Goal: Task Accomplishment & Management: Manage account settings

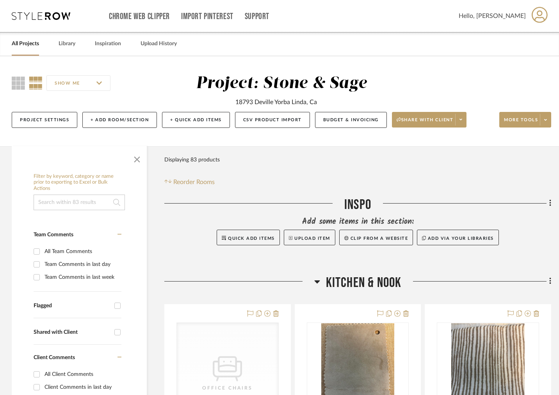
click at [26, 43] on link "All Projects" at bounding box center [25, 44] width 27 height 11
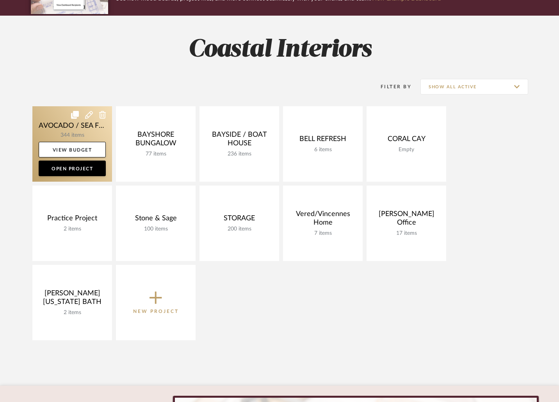
scroll to position [90, 0]
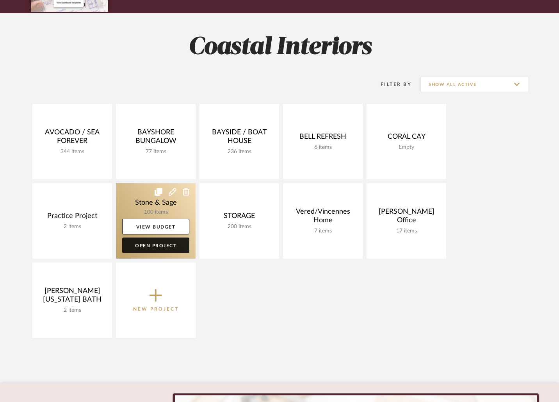
click at [150, 248] on link "Open Project" at bounding box center [155, 245] width 67 height 16
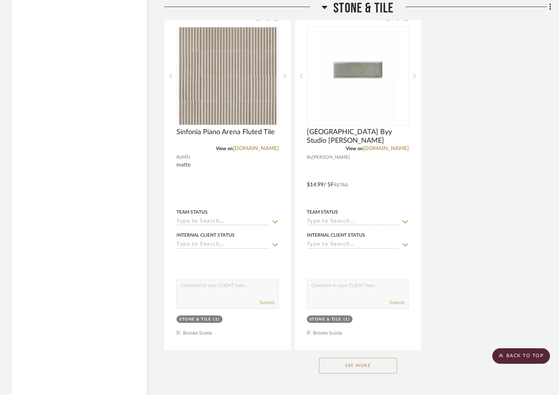
scroll to position [13435, 0]
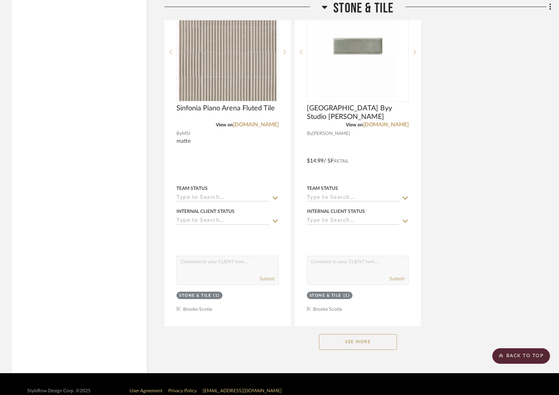
click at [363, 335] on button "See More" at bounding box center [358, 343] width 78 height 16
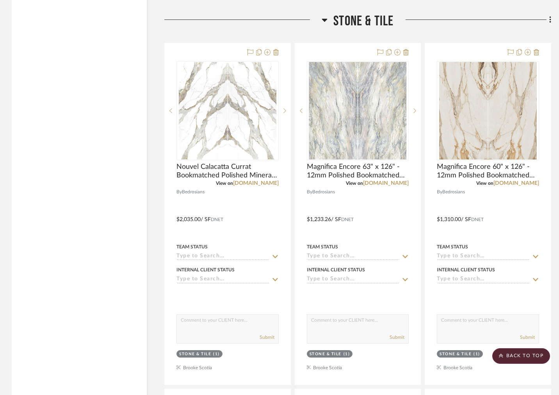
scroll to position [12686, 0]
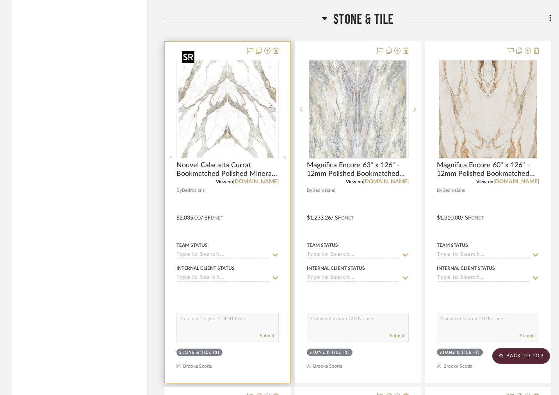
click at [239, 126] on div at bounding box center [227, 159] width 102 height 198
click at [239, 127] on img "0" at bounding box center [228, 110] width 98 height 98
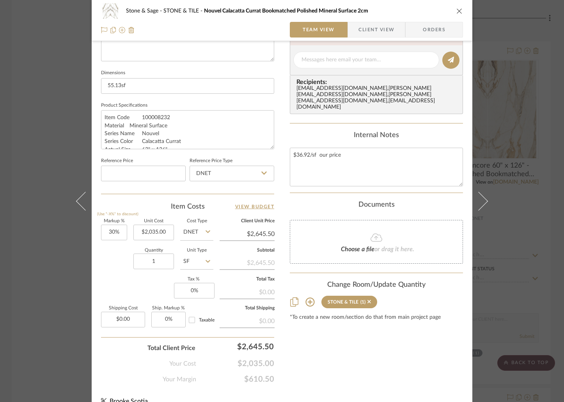
scroll to position [324, 0]
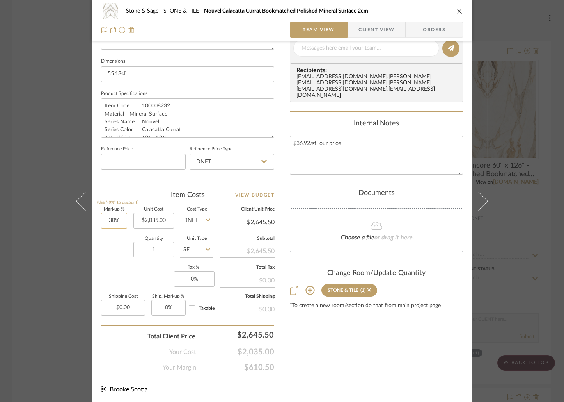
type input "30"
drag, startPoint x: 113, startPoint y: 220, endPoint x: 100, endPoint y: 219, distance: 12.5
click at [101, 219] on input "30" at bounding box center [114, 221] width 26 height 16
drag, startPoint x: 114, startPoint y: 219, endPoint x: 101, endPoint y: 219, distance: 12.5
click at [101, 219] on input "30" at bounding box center [114, 221] width 26 height 16
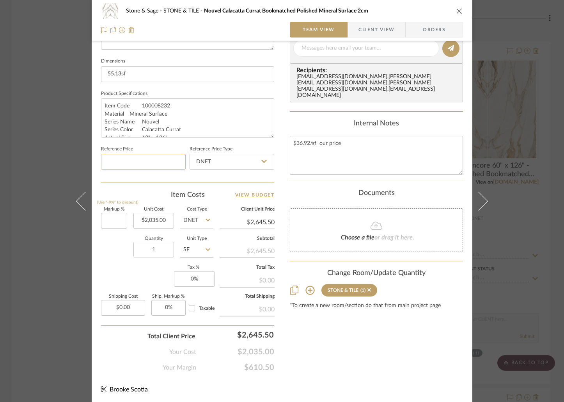
click at [145, 164] on input at bounding box center [143, 162] width 85 height 16
type input "0%"
type input "$2,035.00"
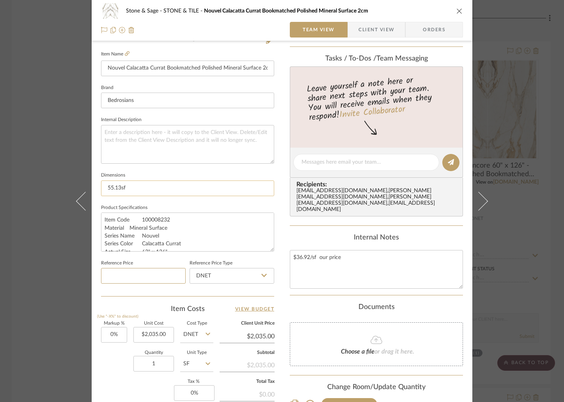
scroll to position [216, 0]
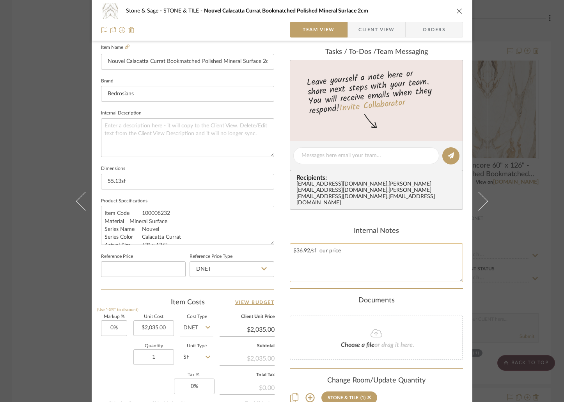
click at [355, 243] on textarea "$36.92/sf our price" at bounding box center [376, 262] width 173 height 39
type textarea "$36.92/sf our price Kitchen"
click at [106, 123] on textarea at bounding box center [187, 137] width 173 height 39
click at [135, 134] on textarea "Kitchen" at bounding box center [187, 138] width 173 height 39
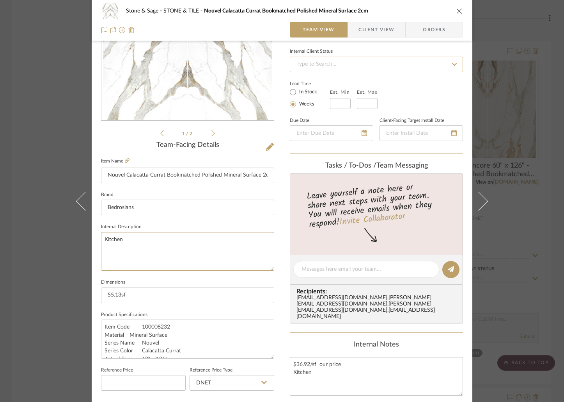
scroll to position [0, 0]
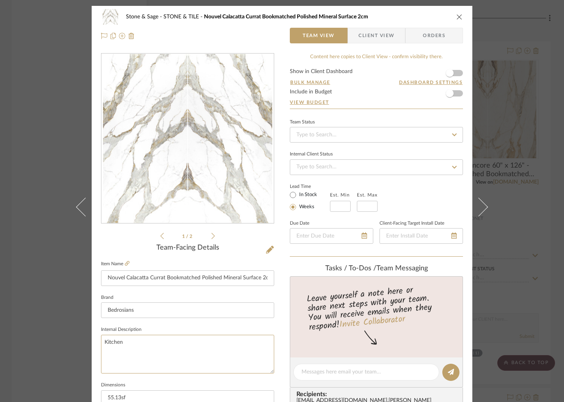
type textarea "Kitchen"
click at [457, 16] on icon "close" at bounding box center [460, 17] width 6 height 6
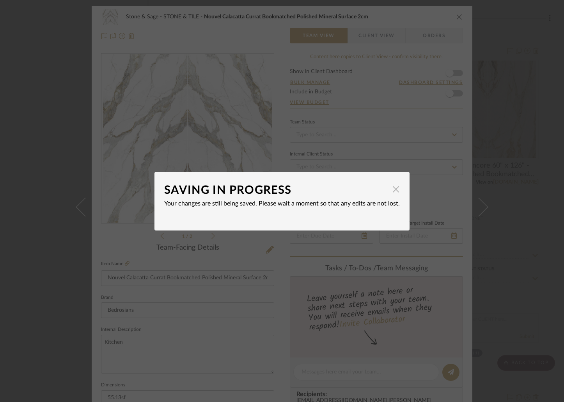
click at [390, 190] on span "button" at bounding box center [396, 190] width 16 height 16
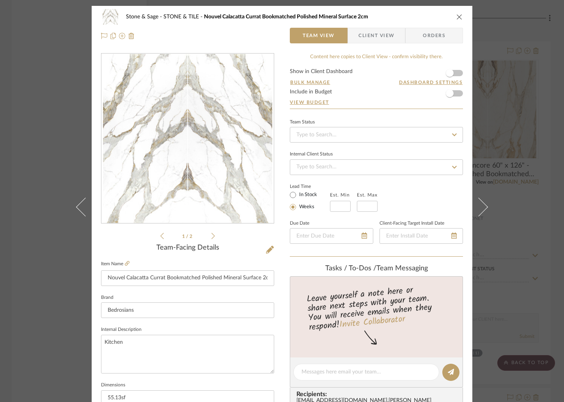
click at [457, 16] on icon "close" at bounding box center [460, 17] width 6 height 6
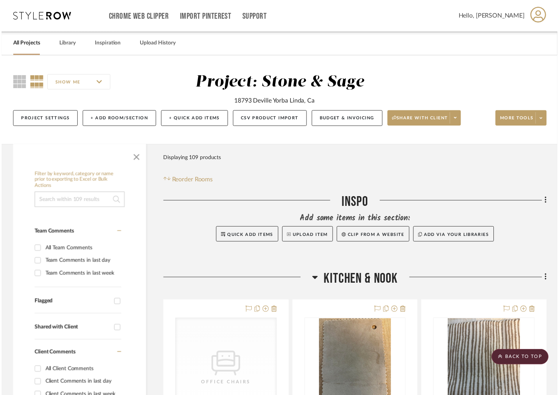
scroll to position [12686, 0]
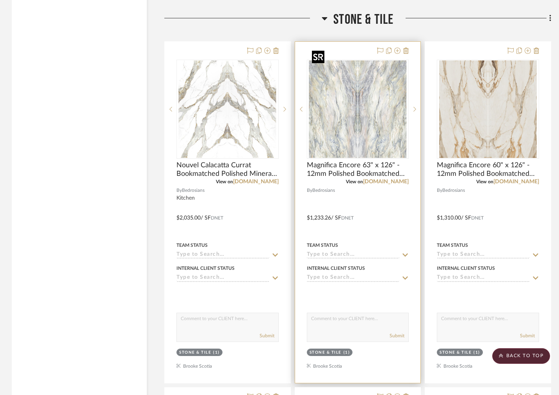
click at [365, 100] on img "0" at bounding box center [358, 110] width 98 height 98
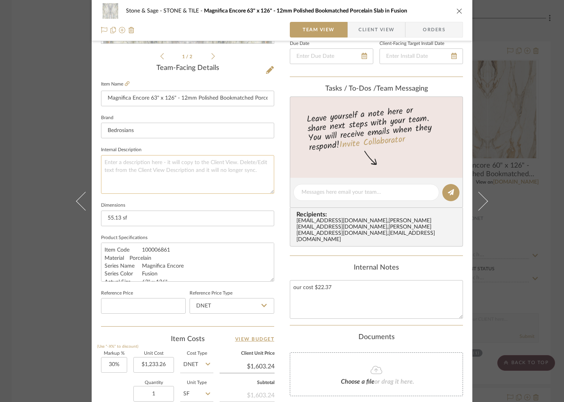
scroll to position [180, 0]
click at [209, 164] on textarea at bounding box center [187, 173] width 173 height 39
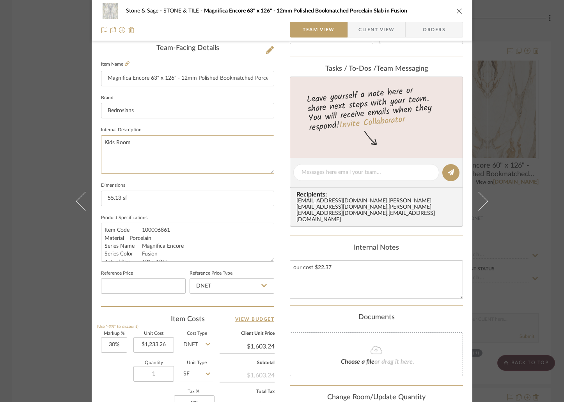
scroll to position [223, 0]
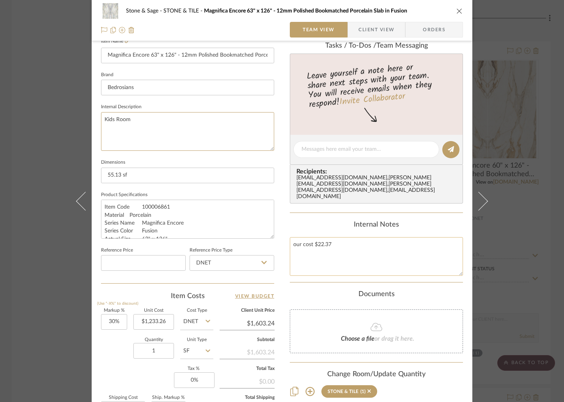
type textarea "Kids Room"
click at [294, 237] on textarea "our cost $22.37" at bounding box center [376, 256] width 173 height 39
click at [303, 240] on textarea "our cost $22.37 Kids room" at bounding box center [376, 256] width 173 height 39
click at [304, 240] on textarea "our cost $22.37 Kids room" at bounding box center [376, 256] width 173 height 39
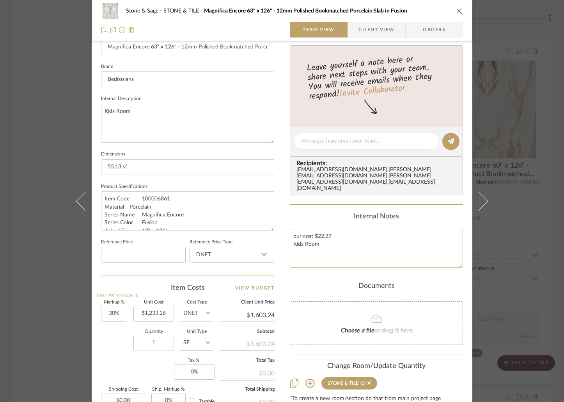
scroll to position [230, 0]
type textarea "our cost $22.37 Kids Room"
type input "30"
type textarea "our cost $22.37 Kids Room"
drag, startPoint x: 114, startPoint y: 312, endPoint x: 101, endPoint y: 312, distance: 12.9
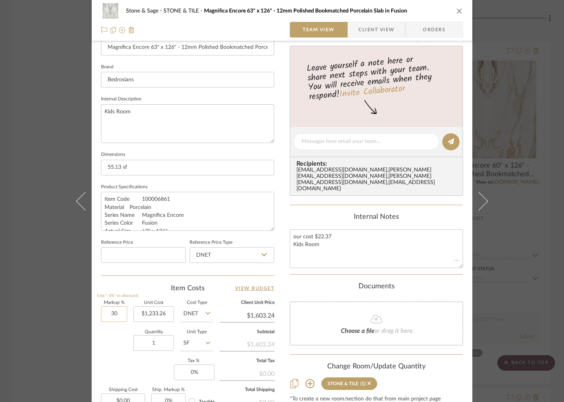
click at [101, 312] on input "30" at bounding box center [114, 314] width 26 height 16
drag, startPoint x: 114, startPoint y: 313, endPoint x: 101, endPoint y: 312, distance: 13.3
click at [101, 312] on input "30" at bounding box center [114, 314] width 26 height 16
type input "0%"
click at [170, 249] on input at bounding box center [143, 255] width 85 height 16
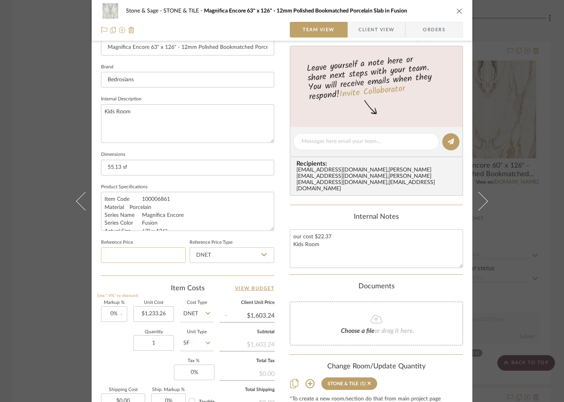
type input "$1,233.26"
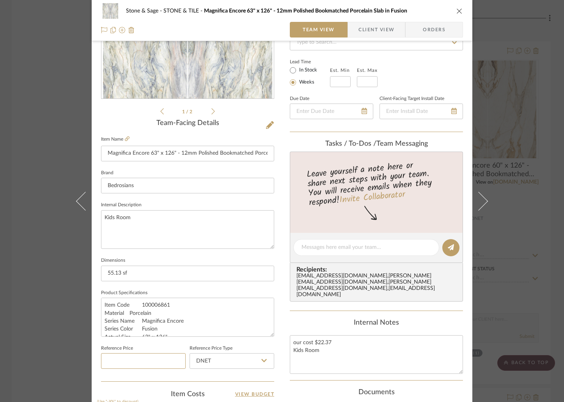
scroll to position [121, 0]
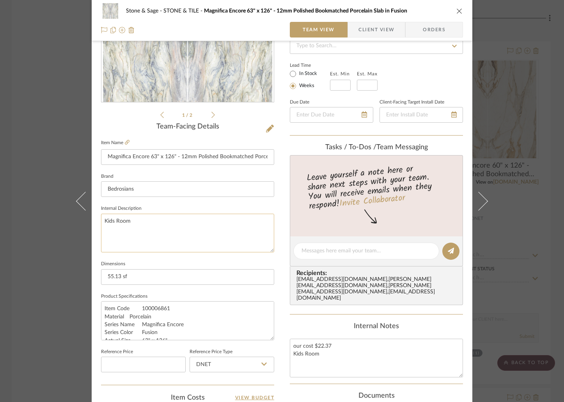
click at [114, 220] on textarea "Kids Room" at bounding box center [187, 233] width 173 height 39
click at [126, 219] on textarea "Kids bathRoom" at bounding box center [187, 233] width 173 height 39
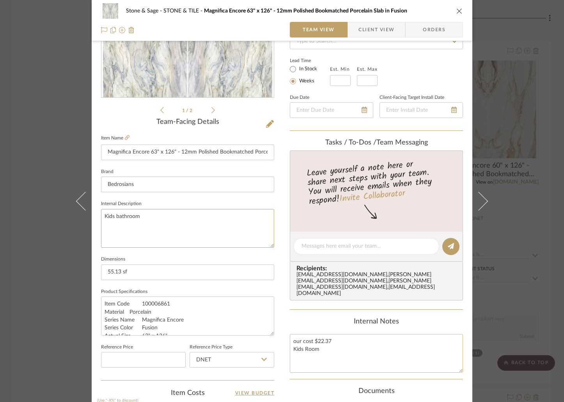
type textarea "Kids bathroom"
click at [304, 337] on textarea "our cost $22.37 Kids Room" at bounding box center [376, 353] width 173 height 39
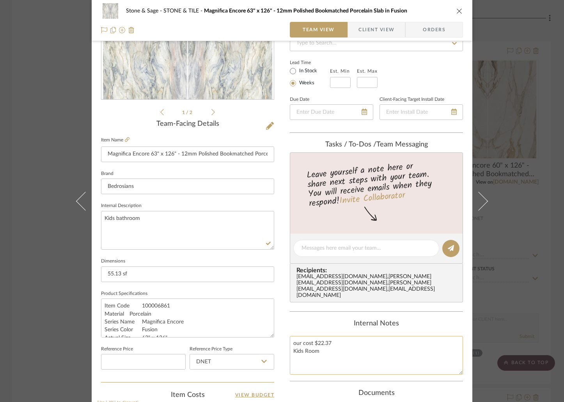
click at [304, 337] on textarea "our cost $22.37 Kids Room" at bounding box center [376, 355] width 173 height 39
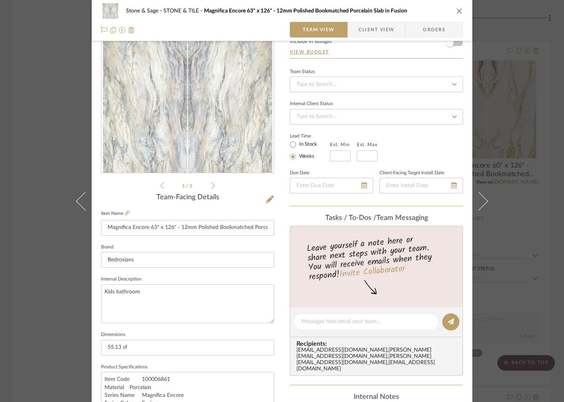
scroll to position [0, 0]
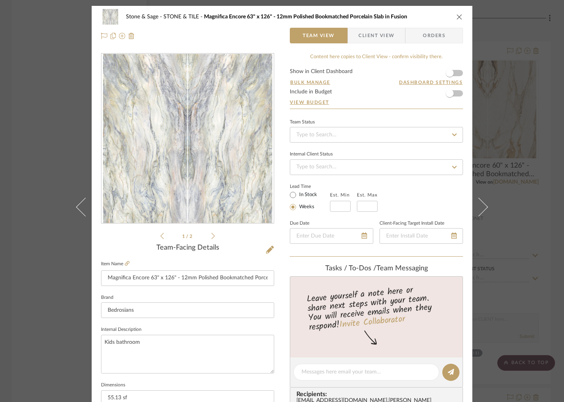
type textarea "our cost $22.37 Kids bathroom"
click at [458, 17] on icon "close" at bounding box center [460, 17] width 6 height 6
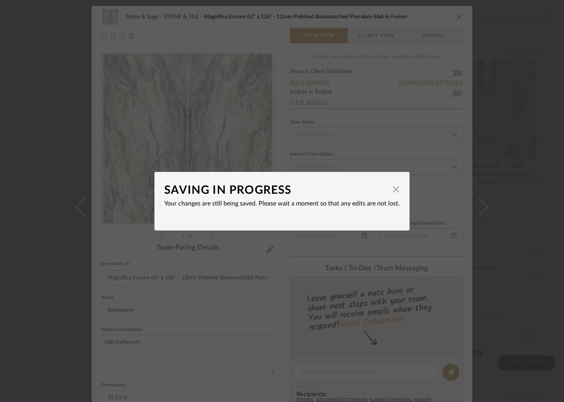
click at [392, 189] on span "button" at bounding box center [396, 190] width 16 height 16
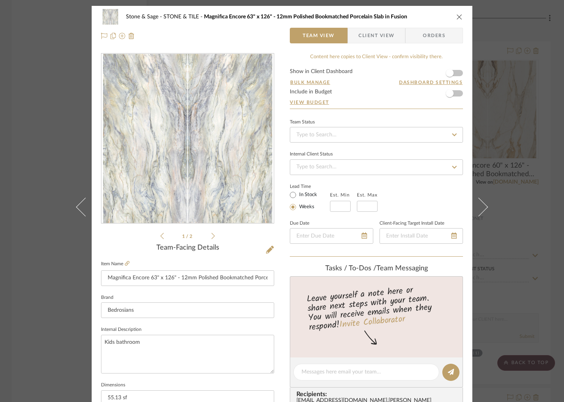
click at [457, 18] on icon "close" at bounding box center [460, 17] width 6 height 6
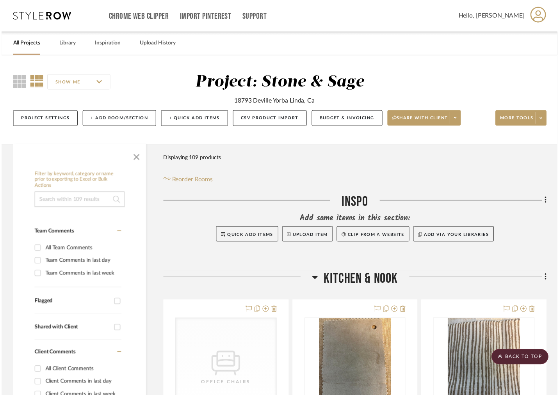
scroll to position [12686, 0]
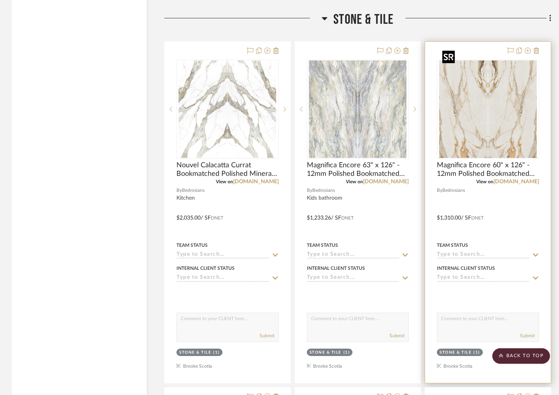
click at [479, 116] on div at bounding box center [488, 109] width 102 height 99
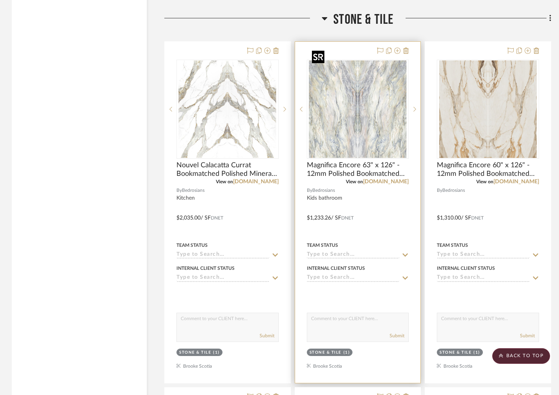
click at [371, 116] on img "0" at bounding box center [358, 110] width 98 height 98
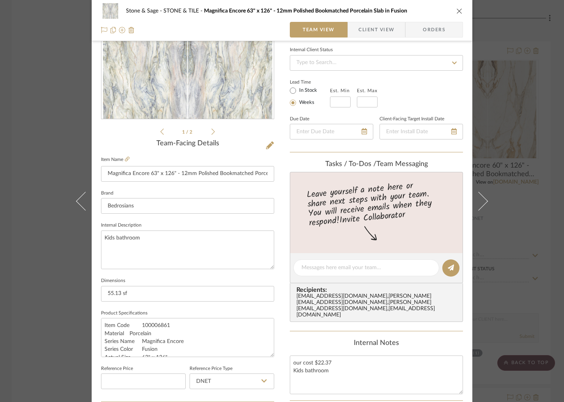
scroll to position [159, 0]
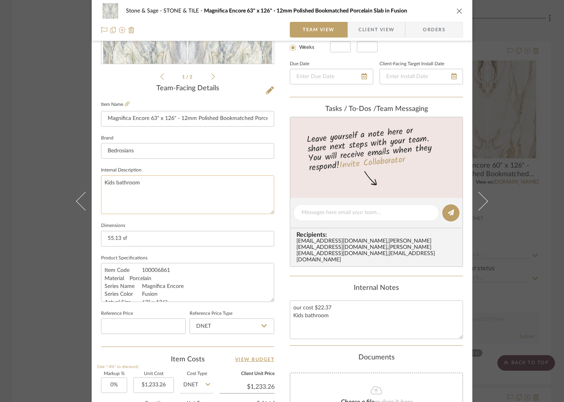
click at [140, 182] on textarea "Kids bathroom" at bounding box center [187, 194] width 173 height 39
drag, startPoint x: 139, startPoint y: 182, endPoint x: 95, endPoint y: 181, distance: 43.3
click at [96, 182] on div "Stone & Sage STONE & TILE Magnifica Encore 63" x 126" - 12mm Polished Bookmatch…" at bounding box center [282, 207] width 381 height 721
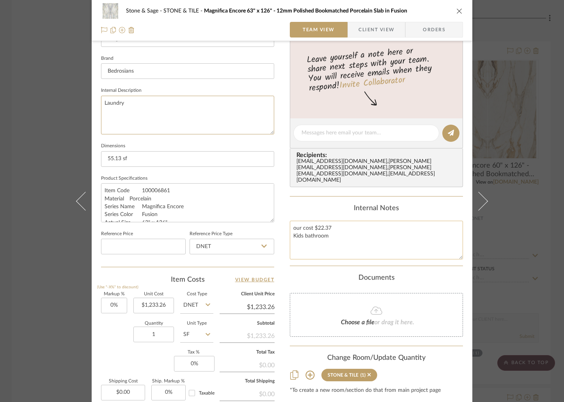
scroll to position [242, 0]
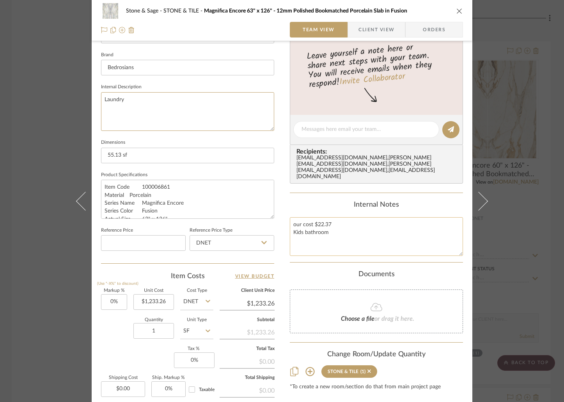
type textarea "Laundry"
click at [326, 219] on textarea "our cost $22.37 Kids bathroom" at bounding box center [376, 236] width 173 height 39
drag, startPoint x: 326, startPoint y: 219, endPoint x: 280, endPoint y: 219, distance: 46.1
click at [280, 219] on div "Stone & Sage STONE & TILE Magnifica Encore 63" x 126" - 12mm Polished Bookmatch…" at bounding box center [282, 123] width 381 height 721
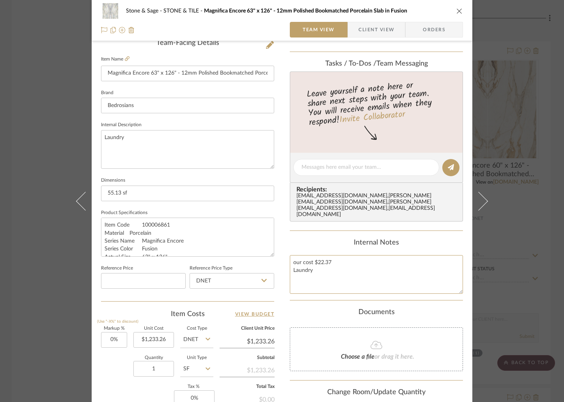
scroll to position [155, 0]
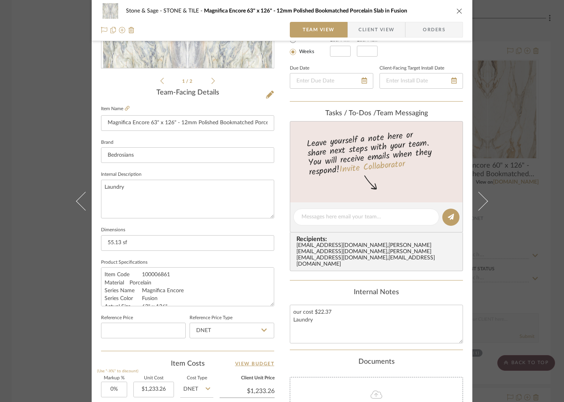
type textarea "our cost $22.37 Laundry"
click at [462, 9] on div "Stone & Sage STONE & TILE Magnifica Encore 63" x 126" - 12mm Polished Bookmatch…" at bounding box center [282, 20] width 381 height 41
click at [458, 10] on icon "close" at bounding box center [460, 11] width 6 height 6
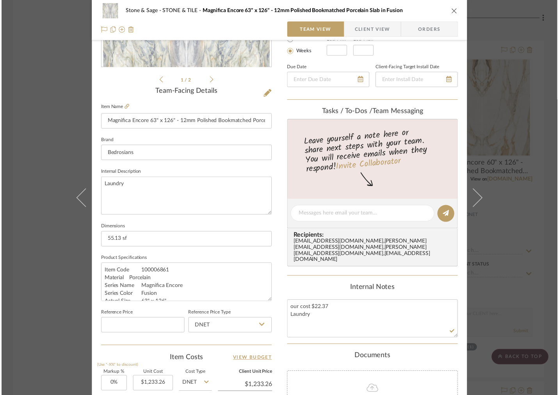
scroll to position [12686, 0]
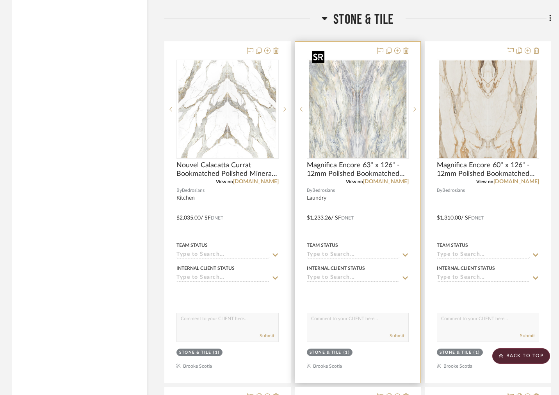
click at [384, 93] on img "0" at bounding box center [358, 110] width 98 height 98
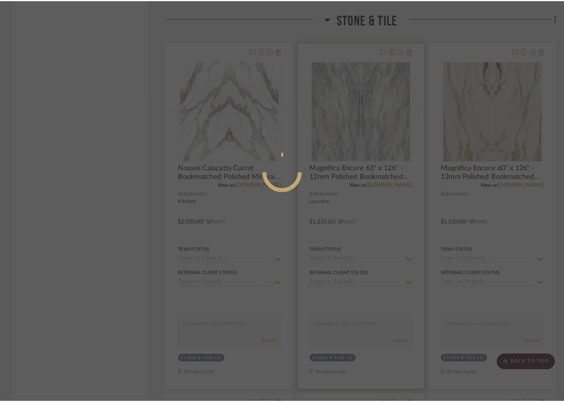
scroll to position [0, 0]
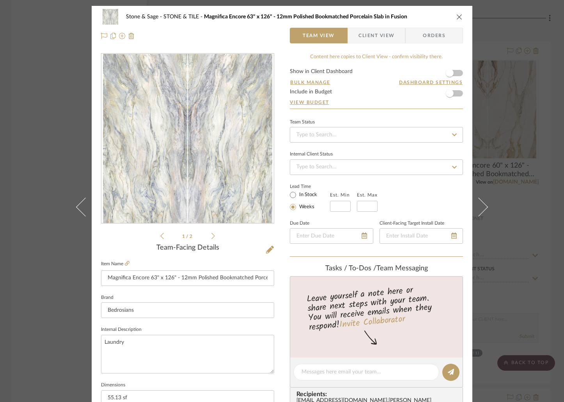
click at [458, 15] on icon "close" at bounding box center [460, 17] width 6 height 6
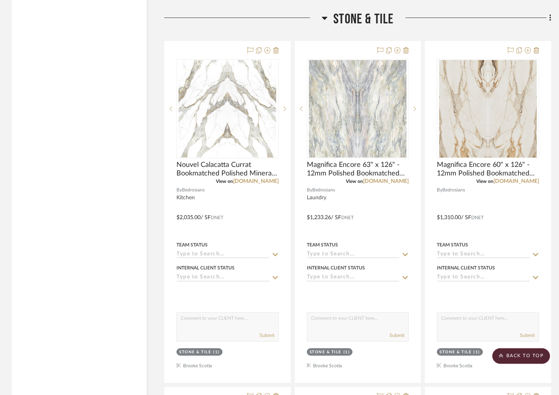
scroll to position [12687, 0]
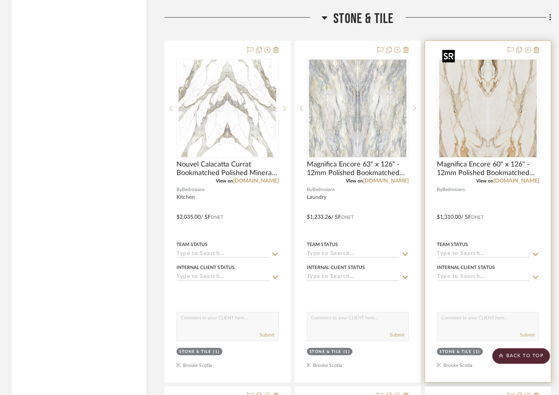
click at [490, 97] on img "0" at bounding box center [488, 109] width 98 height 98
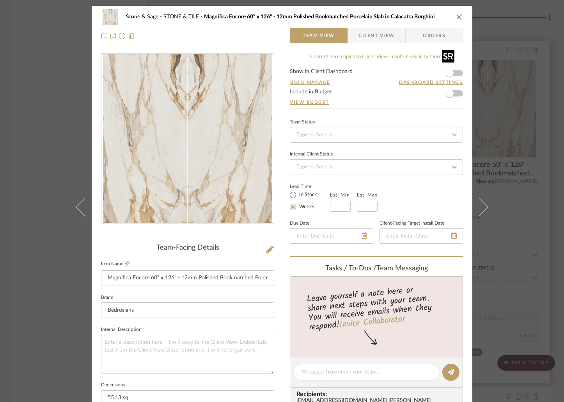
scroll to position [0, 0]
click at [138, 342] on textarea at bounding box center [187, 353] width 173 height 39
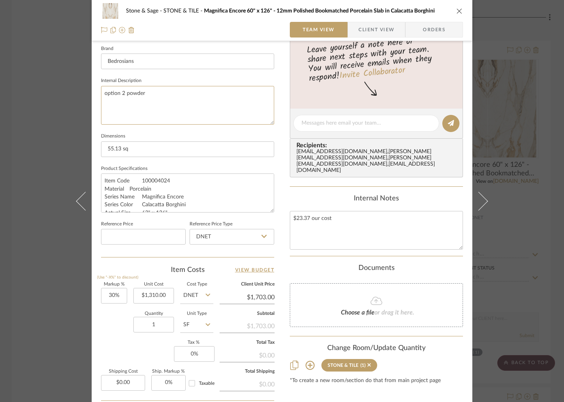
scroll to position [251, 0]
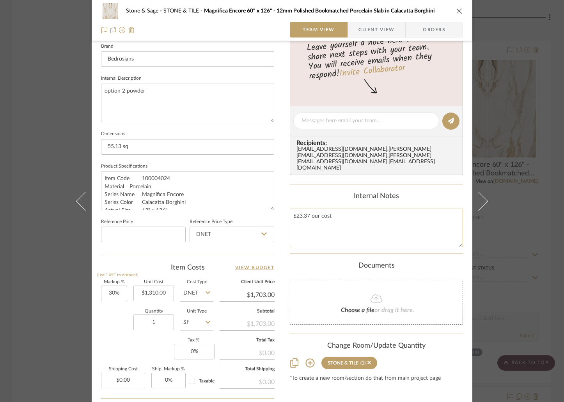
type textarea "option 2 powder"
click at [298, 212] on textarea "$23.37 our cost" at bounding box center [376, 227] width 173 height 39
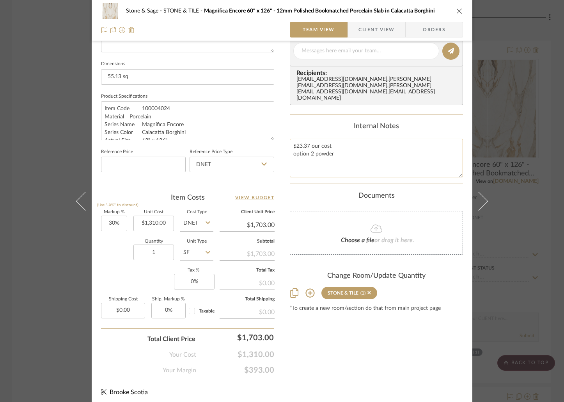
scroll to position [324, 0]
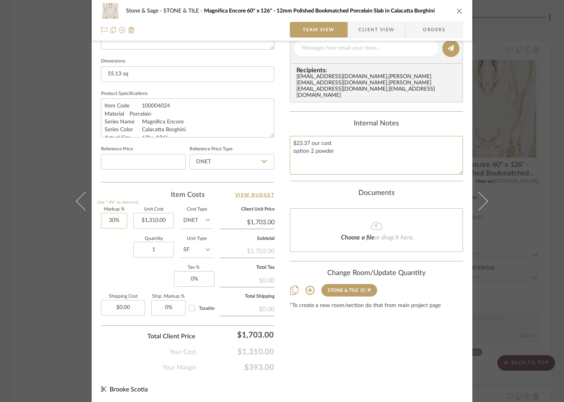
type textarea "$23.37 our cost option 2 powder"
type input "30"
drag, startPoint x: 112, startPoint y: 220, endPoint x: 95, endPoint y: 220, distance: 17.6
click at [95, 220] on div "Stone & Sage STONE & TILE Magnifica Encore 60" x 126" - 12mm Polished Bookmatch…" at bounding box center [282, 42] width 381 height 721
drag, startPoint x: 116, startPoint y: 220, endPoint x: 94, endPoint y: 217, distance: 22.4
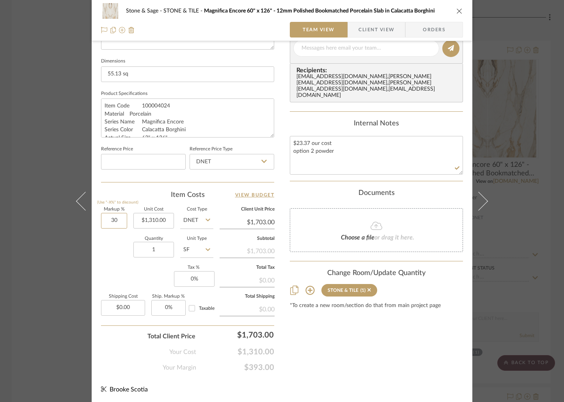
click at [94, 217] on div "Stone & Sage STONE & TILE Magnifica Encore 60" x 126" - 12mm Polished Bookmatch…" at bounding box center [282, 42] width 381 height 721
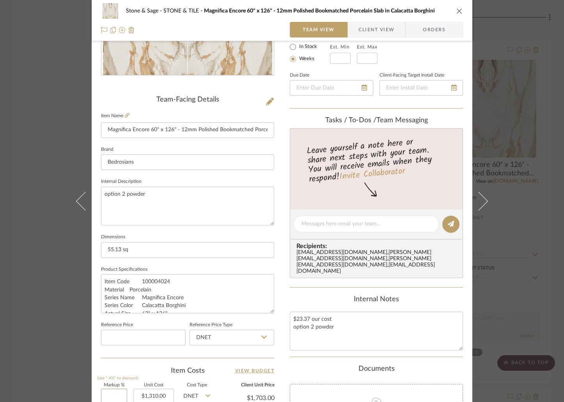
scroll to position [0, 0]
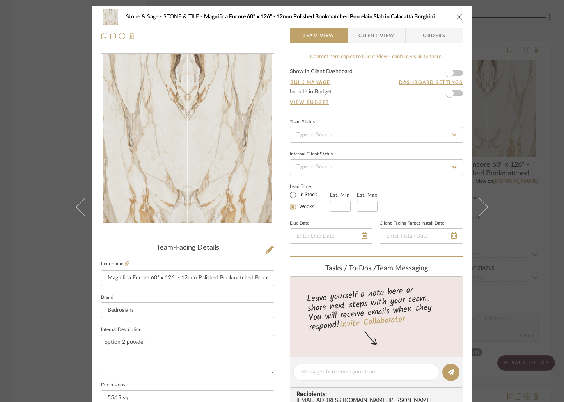
click at [458, 18] on icon "close" at bounding box center [460, 17] width 6 height 6
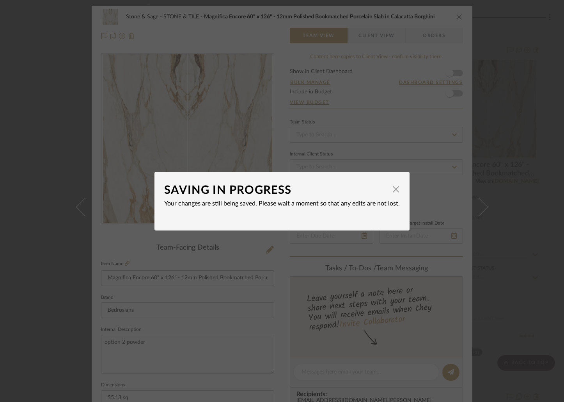
type input "0%"
type input "$1,310.00"
click at [391, 191] on span "button" at bounding box center [396, 190] width 16 height 16
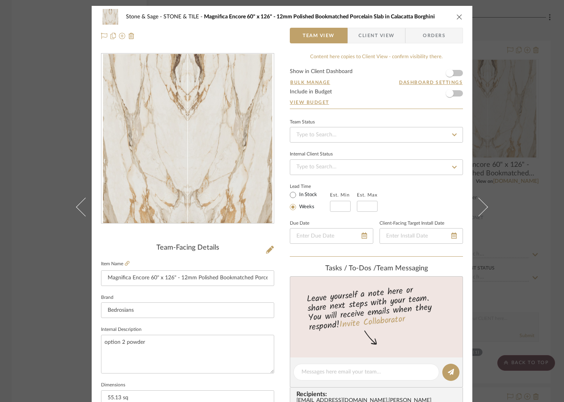
click at [457, 14] on icon "close" at bounding box center [460, 17] width 6 height 6
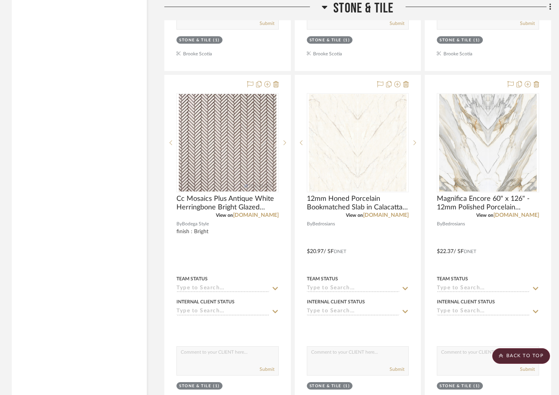
scroll to position [13003, 0]
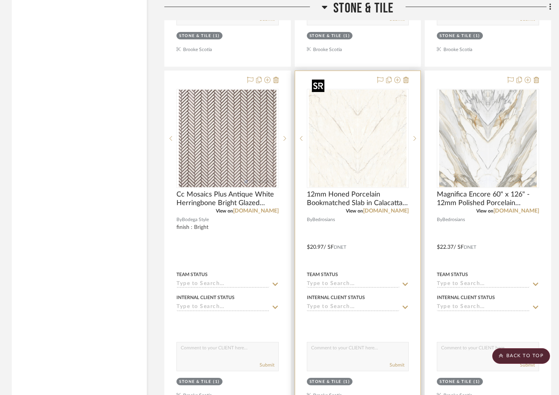
click at [359, 157] on img "0" at bounding box center [358, 139] width 98 height 98
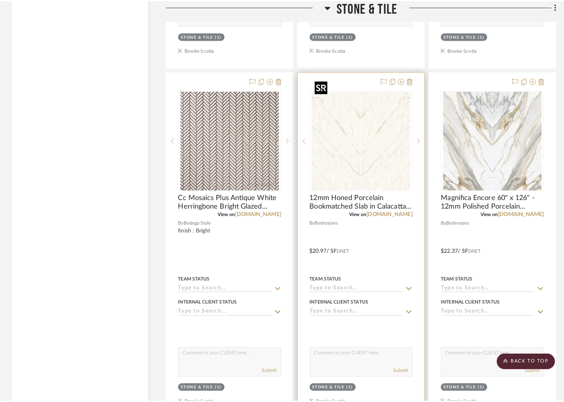
scroll to position [0, 0]
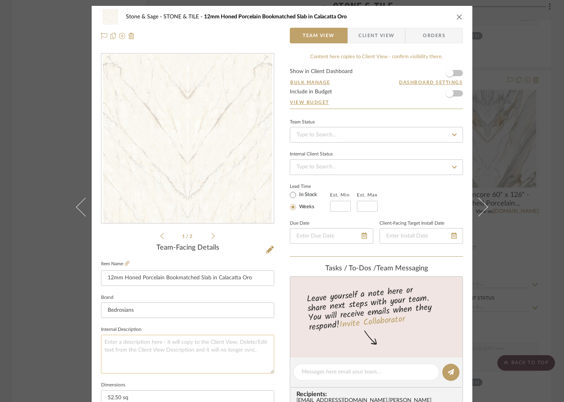
click at [112, 341] on textarea at bounding box center [187, 354] width 173 height 39
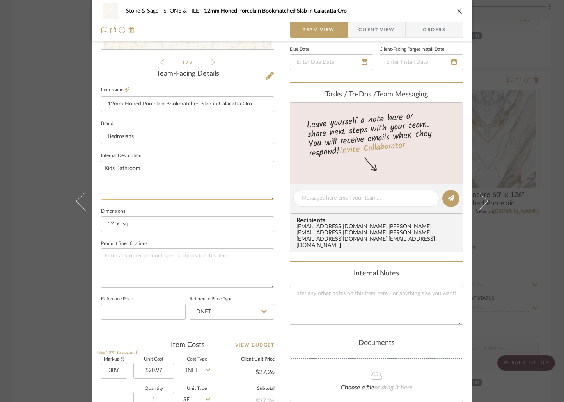
scroll to position [179, 0]
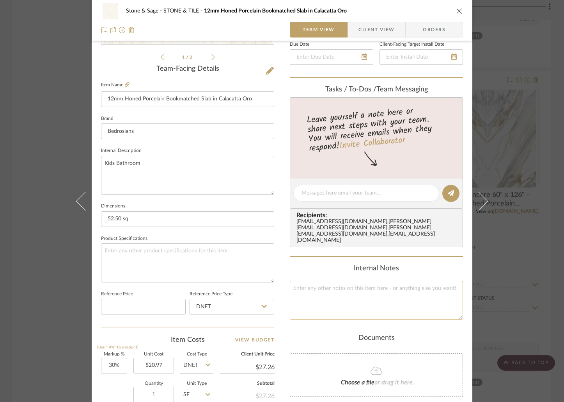
type textarea "Kids Bathroom"
click at [316, 281] on textarea at bounding box center [376, 300] width 173 height 39
click at [290, 281] on textarea "Kids Bathroom" at bounding box center [376, 300] width 173 height 39
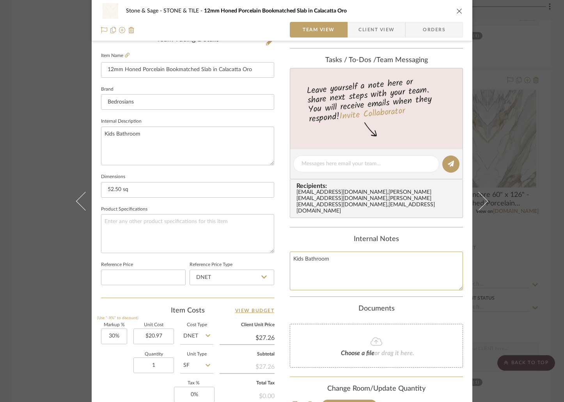
scroll to position [212, 0]
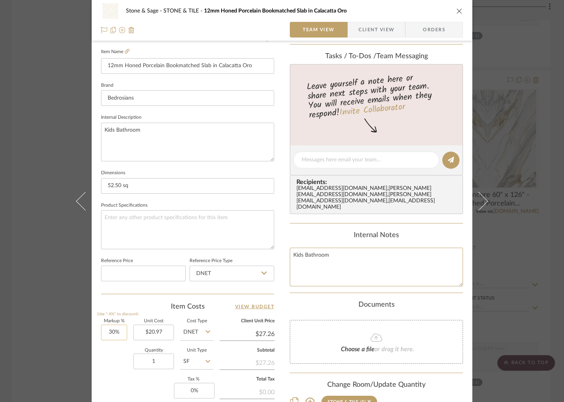
type textarea "Kids Bathroom"
type input "30"
drag, startPoint x: 117, startPoint y: 331, endPoint x: 98, endPoint y: 331, distance: 19.5
click at [98, 331] on div "Stone & Sage STONE & TILE 12mm Honed Porcelain Bookmatched Slab in Calacatta Or…" at bounding box center [282, 154] width 381 height 721
type input "0%"
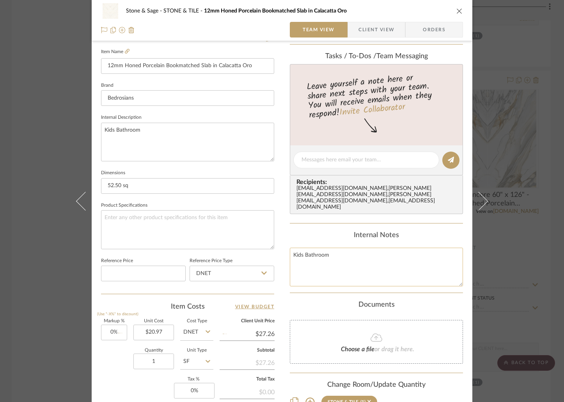
click at [309, 250] on textarea "Kids Bathroom" at bounding box center [376, 267] width 173 height 39
type input "$20.97"
click at [309, 258] on textarea "Kids Bathroom Our cost $20.97" at bounding box center [376, 267] width 173 height 39
type textarea "Kids Bathroom Our cost $20.97"
type input "20.97"
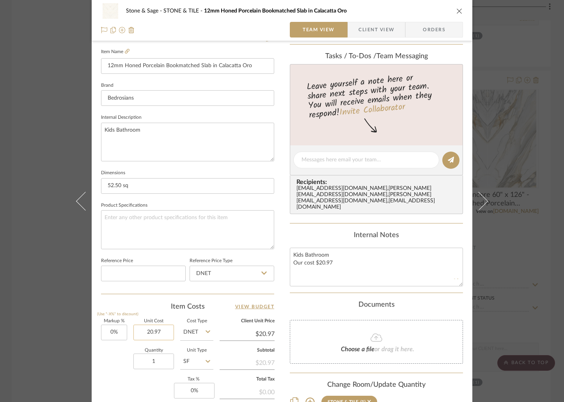
drag, startPoint x: 161, startPoint y: 332, endPoint x: 133, endPoint y: 329, distance: 28.2
click at [134, 329] on input "20.97" at bounding box center [154, 332] width 41 height 16
drag, startPoint x: 160, startPoint y: 330, endPoint x: 137, endPoint y: 330, distance: 23.4
click at [137, 330] on input "20.97" at bounding box center [154, 332] width 41 height 16
type input "$1,100.93"
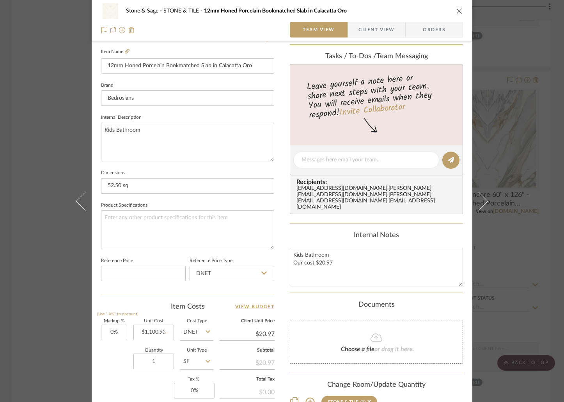
click at [171, 342] on sr-form-field "Unit Cost $1,100.93" at bounding box center [154, 333] width 41 height 28
type input "$1,100.93"
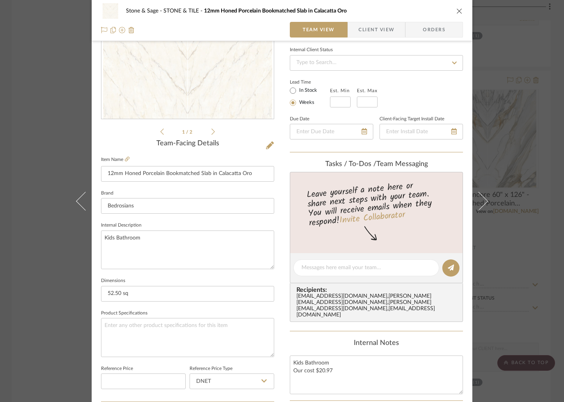
scroll to position [0, 0]
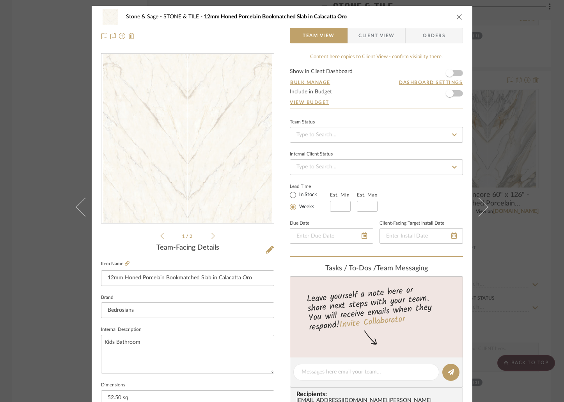
click at [457, 16] on icon "close" at bounding box center [460, 17] width 6 height 6
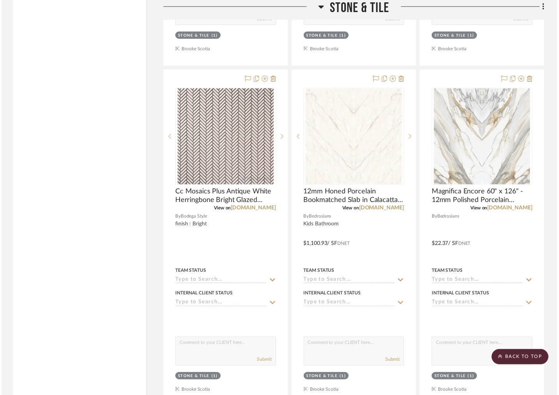
scroll to position [13003, 0]
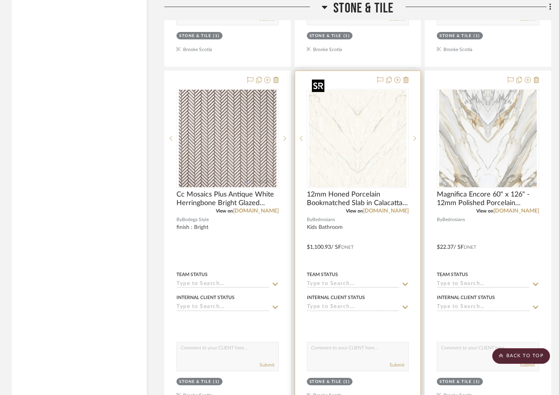
click at [380, 150] on img "0" at bounding box center [358, 139] width 98 height 98
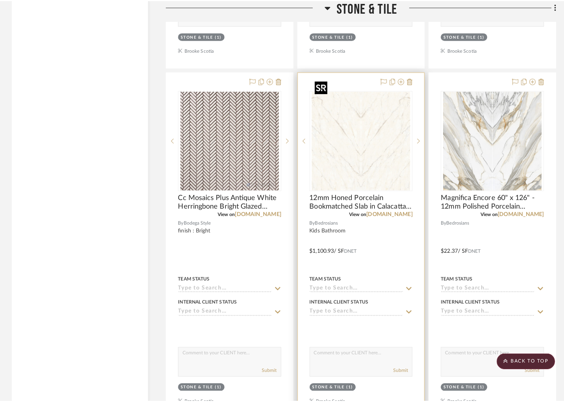
scroll to position [0, 0]
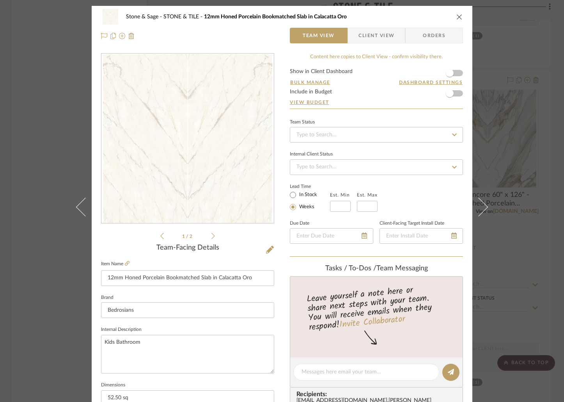
click at [458, 18] on icon "close" at bounding box center [460, 17] width 6 height 6
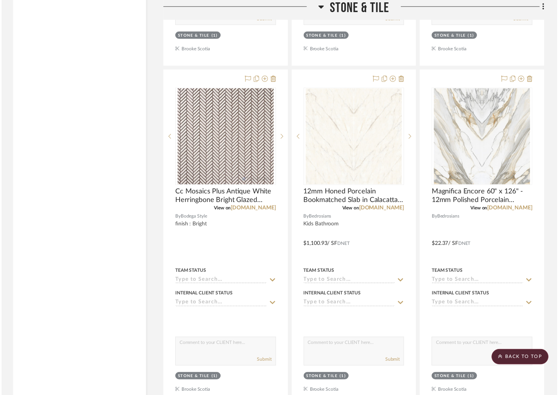
scroll to position [13003, 0]
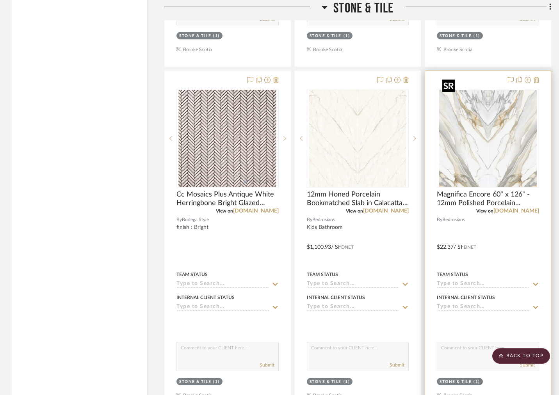
click at [461, 162] on img "0" at bounding box center [488, 139] width 98 height 98
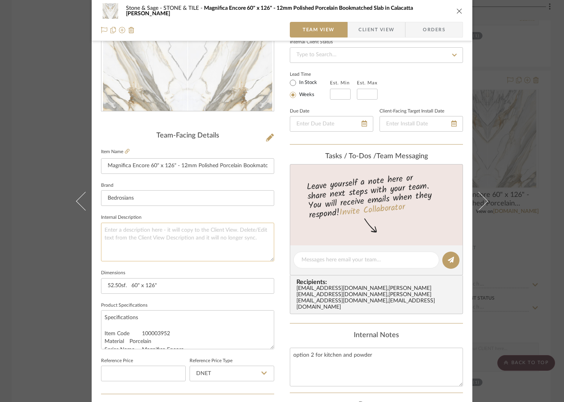
scroll to position [113, 0]
click at [112, 228] on textarea at bounding box center [187, 240] width 173 height 39
click at [113, 231] on textarea "Kicthen/ powder" at bounding box center [187, 240] width 173 height 39
drag, startPoint x: 119, startPoint y: 228, endPoint x: 101, endPoint y: 228, distance: 18.0
click at [101, 228] on textarea "Kictchen/ powder" at bounding box center [187, 240] width 173 height 39
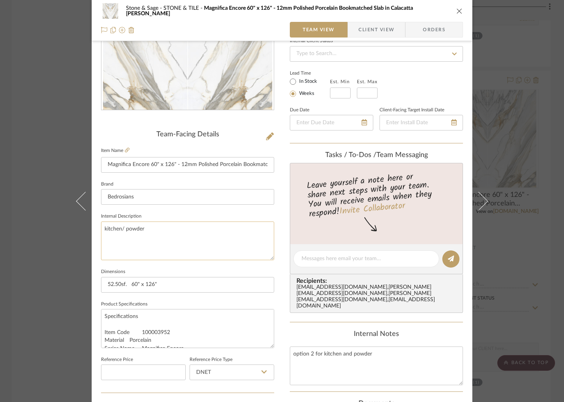
click at [159, 235] on textarea "kitchen/ powder" at bounding box center [187, 240] width 173 height 39
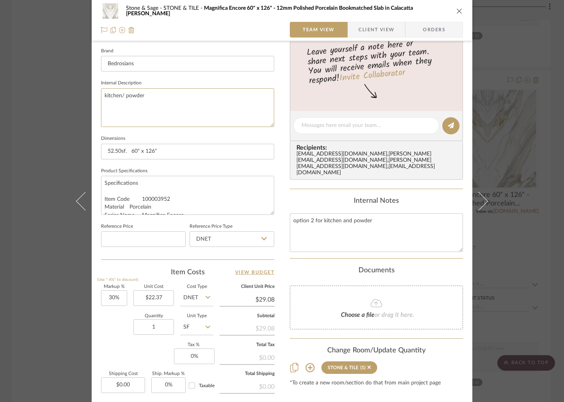
scroll to position [297, 0]
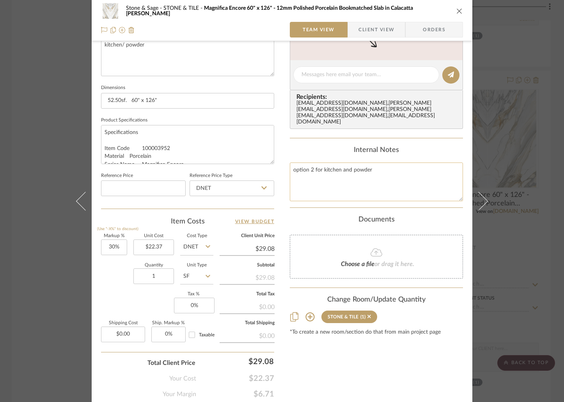
type textarea "kitchen/ powder"
click at [298, 167] on textarea "option 2 for kitchen and powder" at bounding box center [376, 181] width 173 height 39
type textarea "option 2 for kitchen and powder Our cost $22.37"
type input "22.37"
drag, startPoint x: 162, startPoint y: 244, endPoint x: 134, endPoint y: 243, distance: 28.2
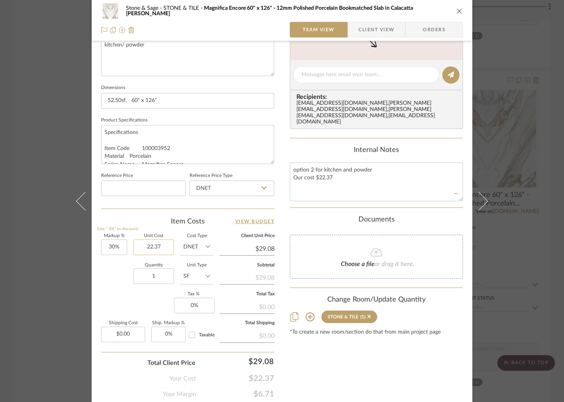
click at [134, 243] on input "22.37" at bounding box center [154, 247] width 41 height 16
drag, startPoint x: 158, startPoint y: 247, endPoint x: 141, endPoint y: 246, distance: 17.2
click at [141, 246] on input "22.37" at bounding box center [154, 247] width 41 height 16
type input "30"
click at [110, 247] on input "30" at bounding box center [114, 247] width 26 height 16
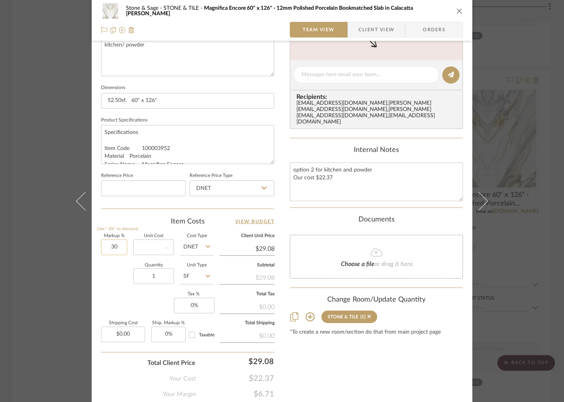
type input "$0.00"
type input "0%"
type input "0.00"
click at [157, 247] on input "0.00" at bounding box center [154, 247] width 41 height 16
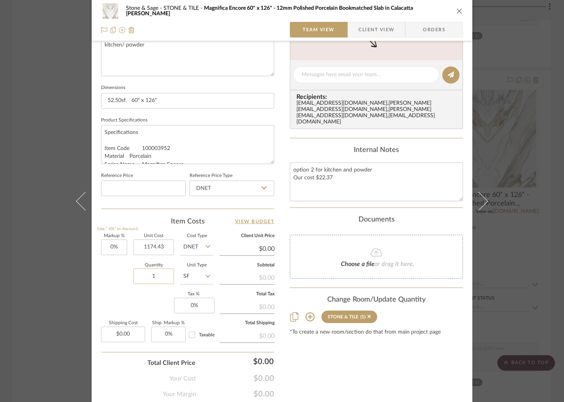
type input "$1,174.43"
click at [168, 280] on input "1" at bounding box center [154, 276] width 41 height 16
type input "$1,174.43"
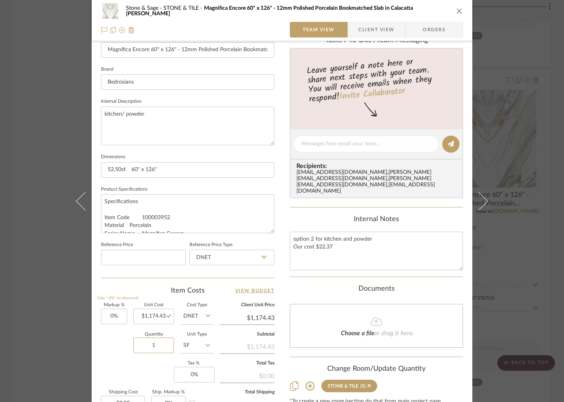
scroll to position [225, 0]
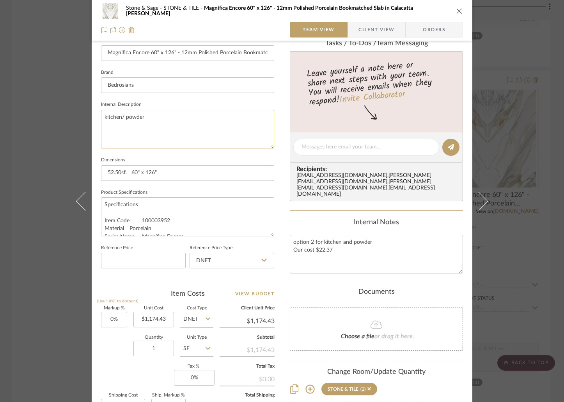
click at [167, 118] on textarea "kitchen/ powder" at bounding box center [187, 129] width 173 height 39
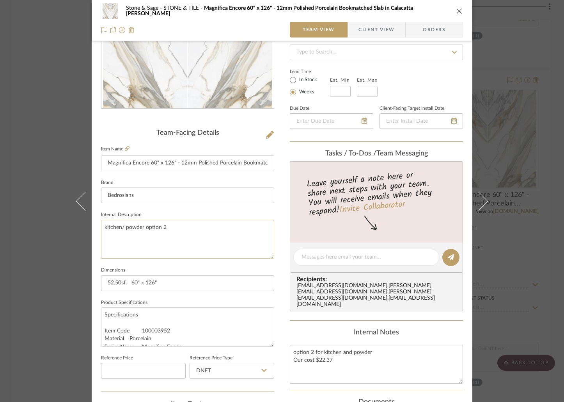
scroll to position [0, 0]
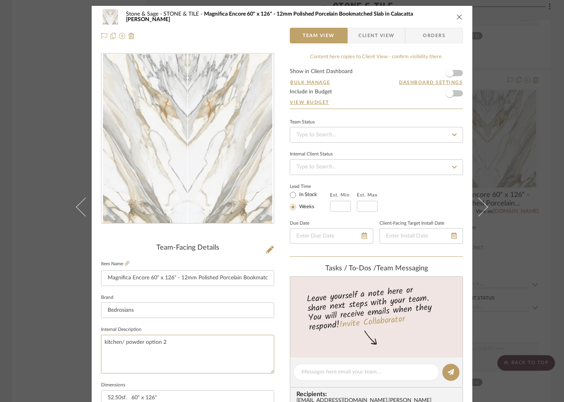
type textarea "kitchen/ powder option 2"
click at [458, 16] on icon "close" at bounding box center [460, 17] width 6 height 6
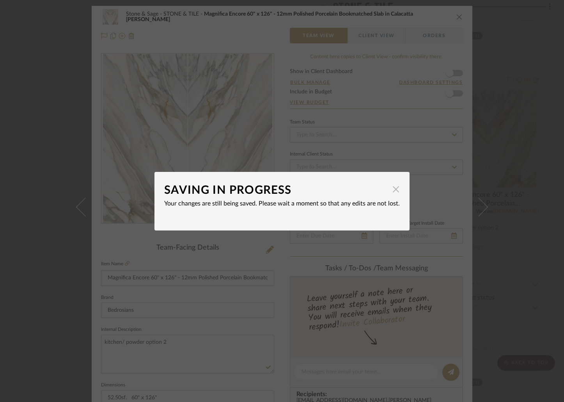
click at [394, 187] on span "button" at bounding box center [396, 190] width 16 height 16
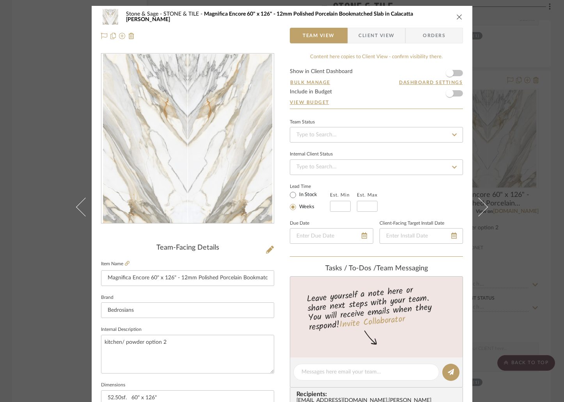
click at [457, 14] on icon "close" at bounding box center [460, 17] width 6 height 6
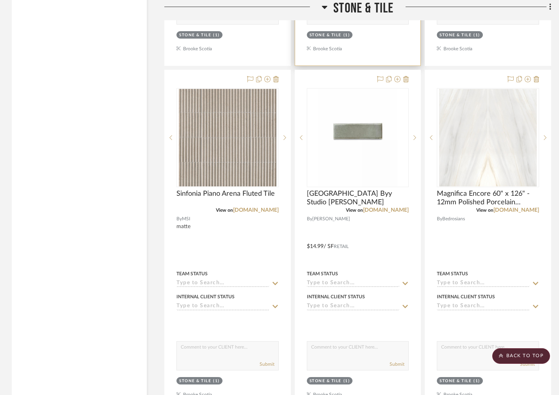
scroll to position [13354, 0]
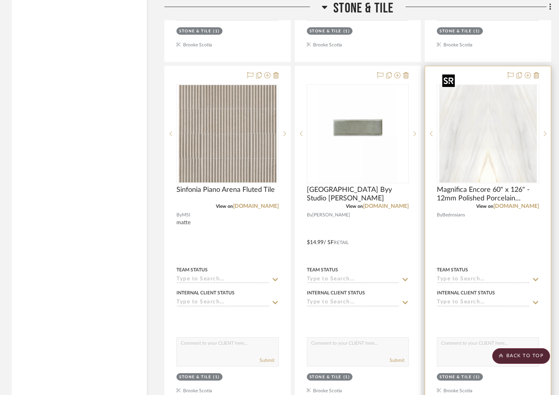
click at [495, 139] on img "0" at bounding box center [488, 134] width 98 height 98
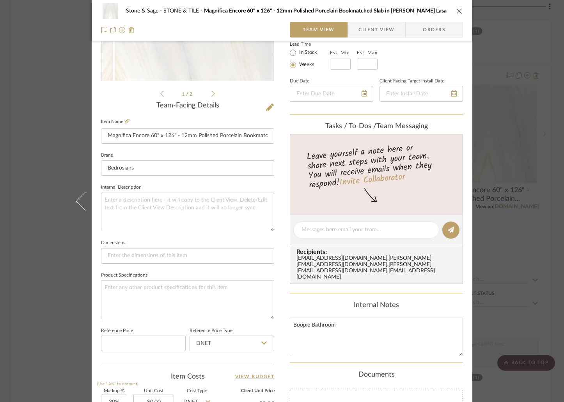
scroll to position [173, 0]
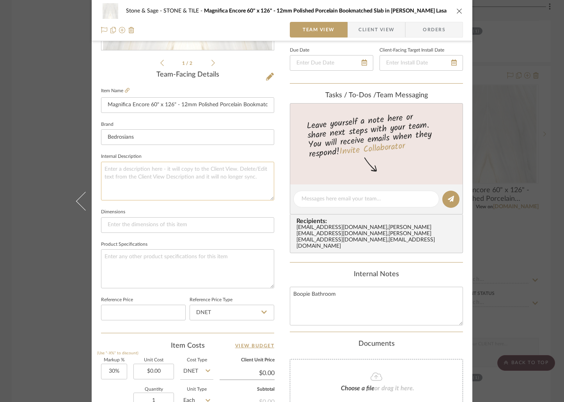
click at [128, 173] on textarea at bounding box center [187, 181] width 173 height 39
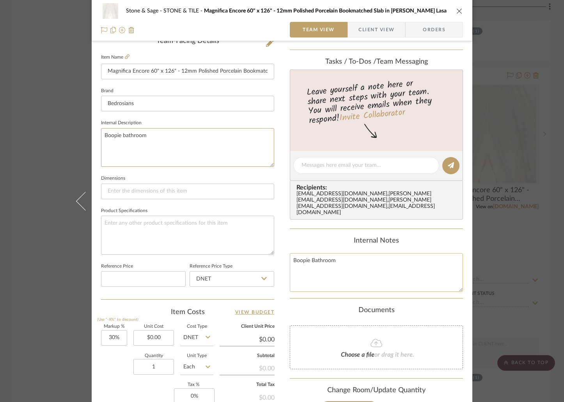
scroll to position [210, 0]
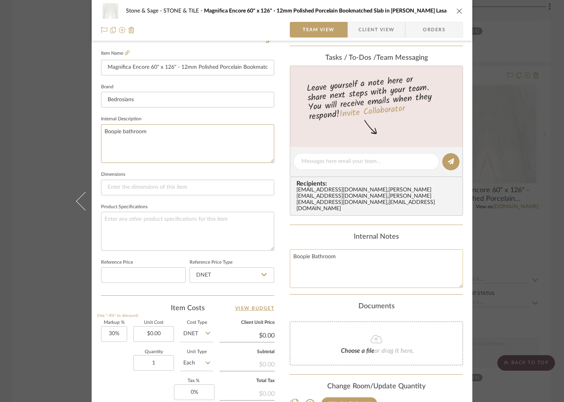
type textarea "Boopie bathroom"
click at [349, 249] on textarea "Boopie Bathroom" at bounding box center [376, 268] width 173 height 39
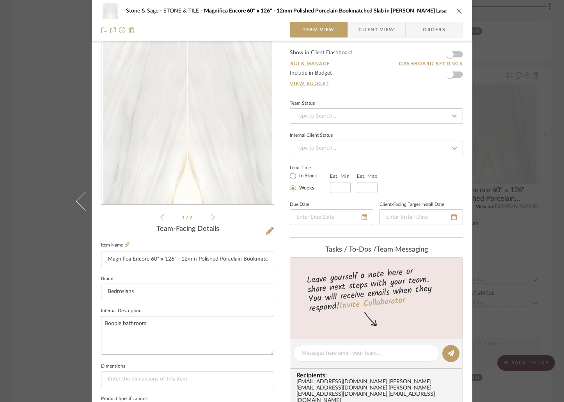
scroll to position [0, 0]
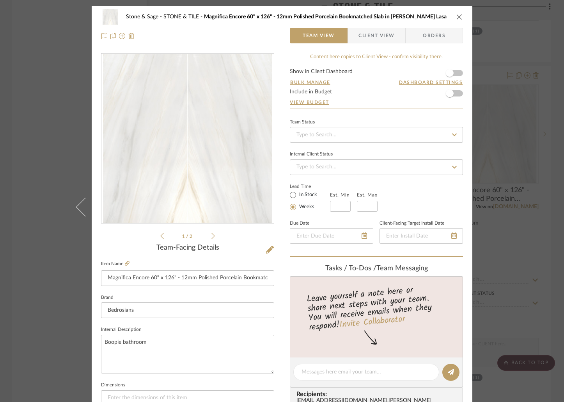
click at [457, 16] on icon "close" at bounding box center [460, 17] width 6 height 6
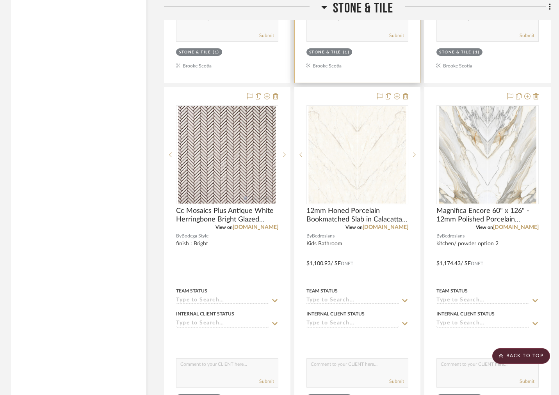
scroll to position [12995, 0]
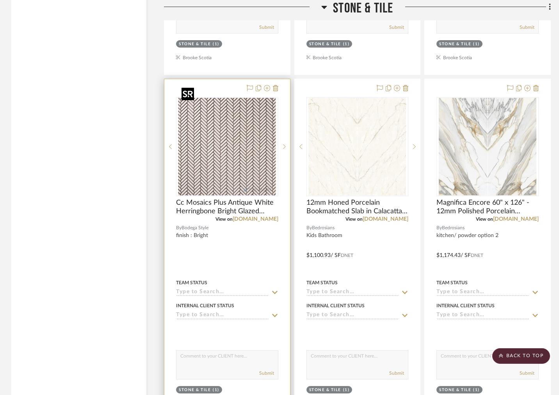
click at [248, 172] on img "0" at bounding box center [227, 147] width 98 height 98
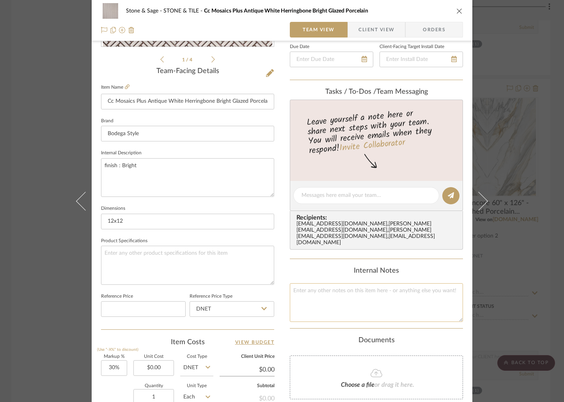
scroll to position [178, 0]
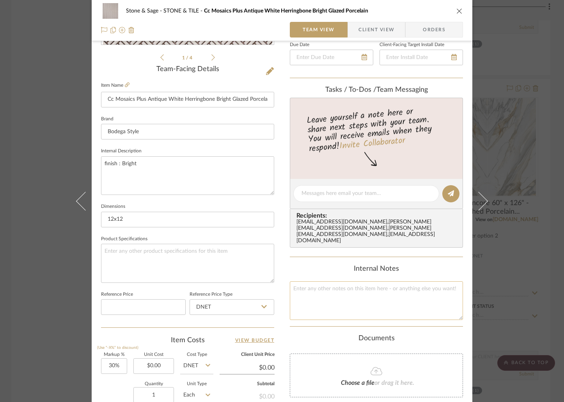
click at [313, 281] on textarea at bounding box center [376, 300] width 173 height 39
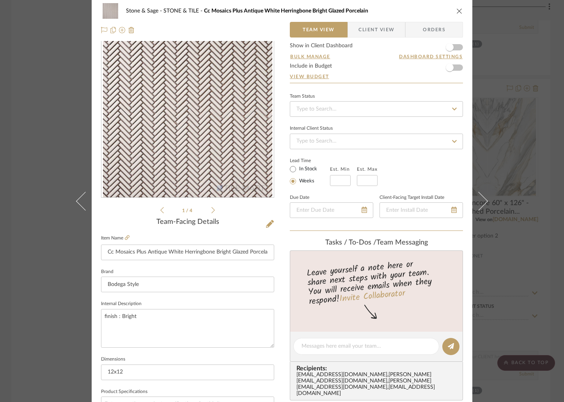
scroll to position [0, 0]
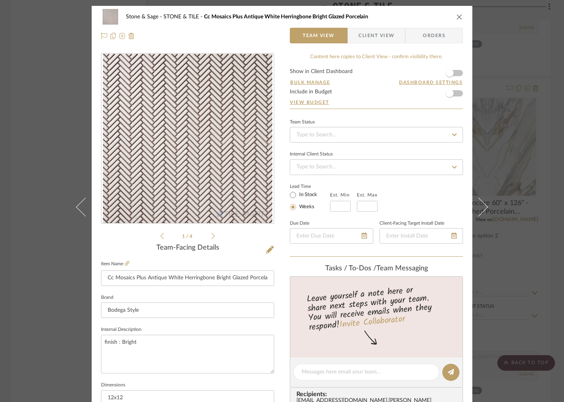
type textarea "Kids Bathroom"
click at [457, 18] on icon "close" at bounding box center [460, 17] width 6 height 6
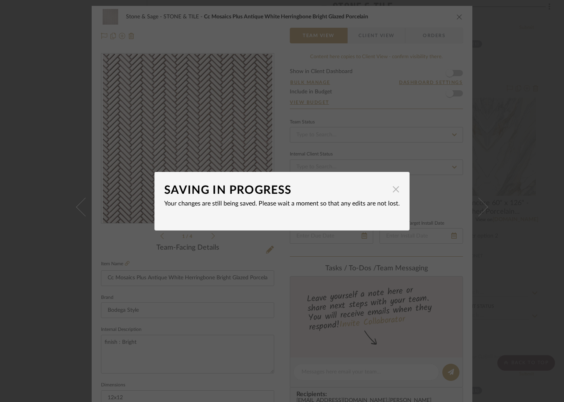
click at [391, 192] on span "button" at bounding box center [396, 190] width 16 height 16
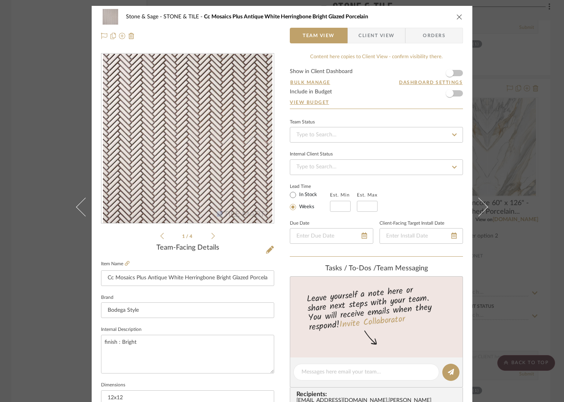
click at [457, 16] on icon "close" at bounding box center [460, 17] width 6 height 6
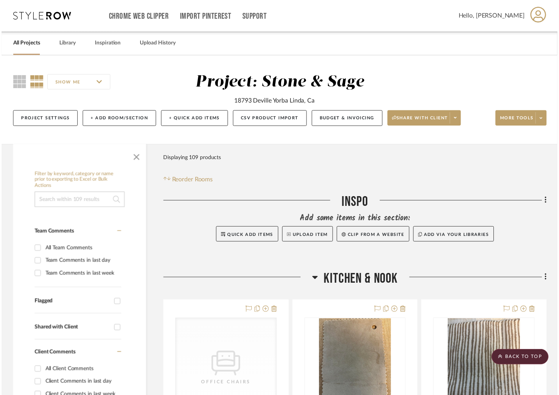
scroll to position [12995, 0]
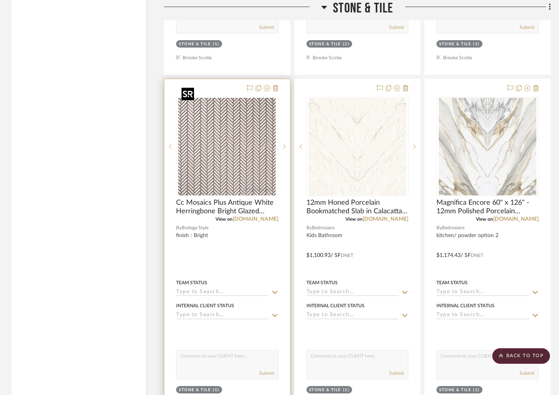
click at [259, 118] on img "0" at bounding box center [227, 147] width 98 height 98
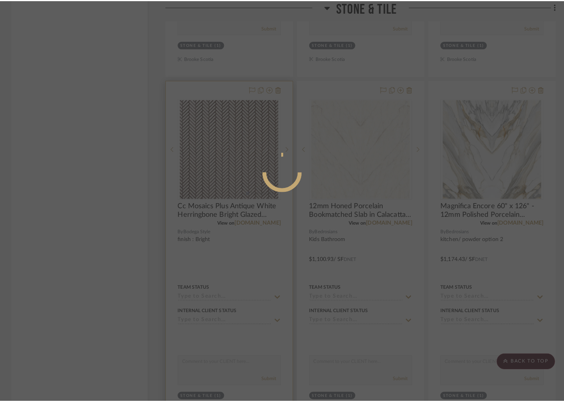
scroll to position [0, 0]
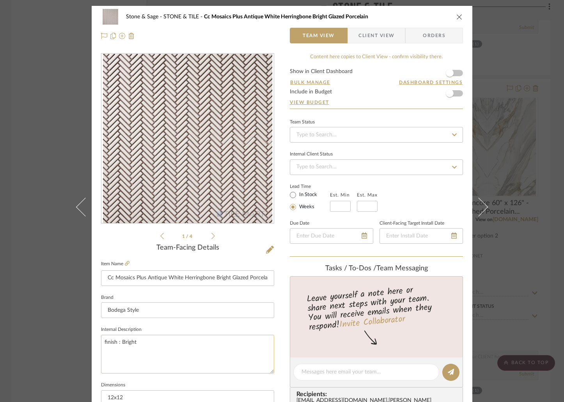
click at [102, 339] on textarea "finish : Bright" at bounding box center [187, 354] width 173 height 39
type textarea "Kids Bathroom finish : Bright"
click at [458, 17] on icon "close" at bounding box center [460, 17] width 6 height 6
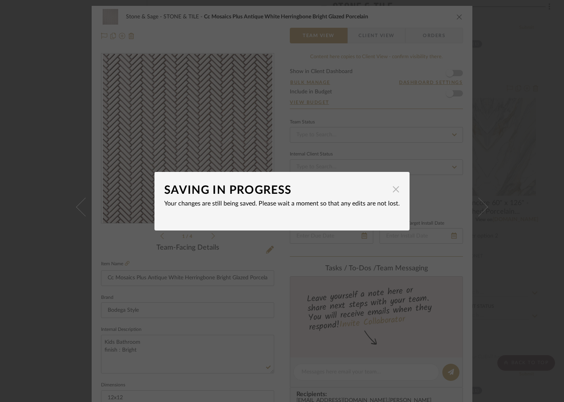
click at [390, 188] on span "button" at bounding box center [396, 190] width 16 height 16
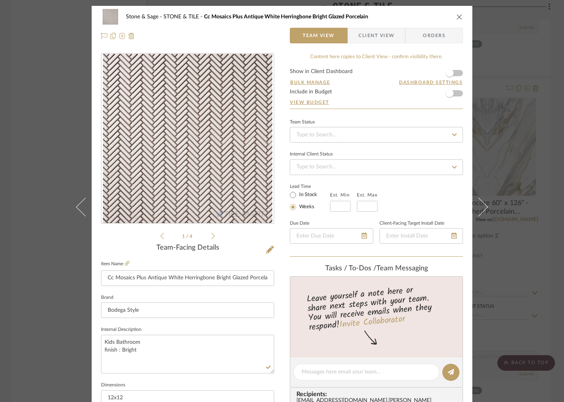
click at [460, 16] on icon "close" at bounding box center [460, 17] width 6 height 6
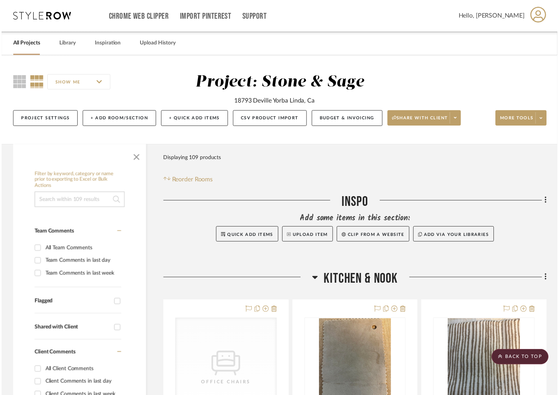
scroll to position [12995, 0]
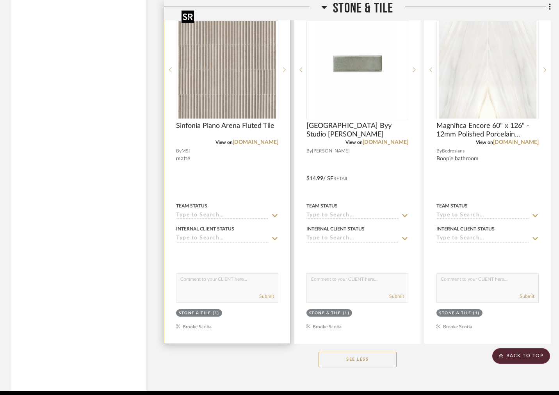
click at [0, 0] on img at bounding box center [0, 0] width 0 height 0
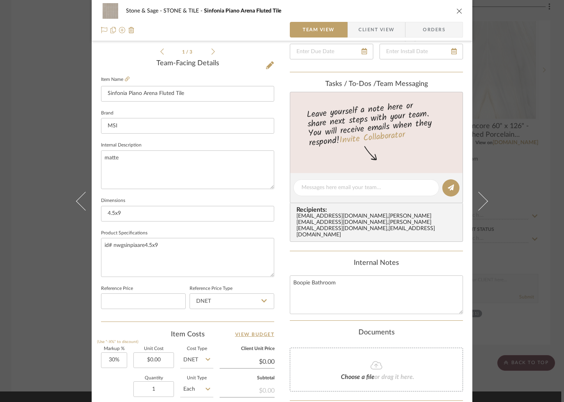
scroll to position [186, 0]
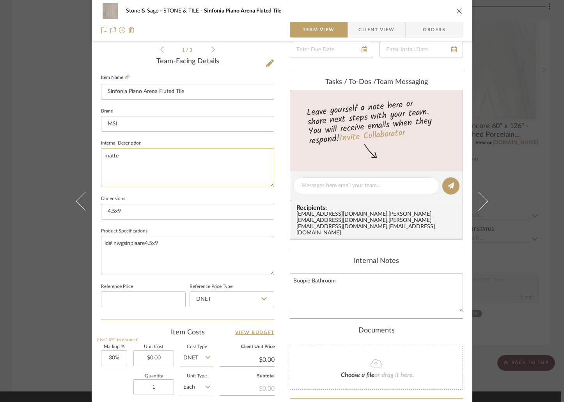
click at [102, 157] on textarea "matte" at bounding box center [187, 167] width 173 height 39
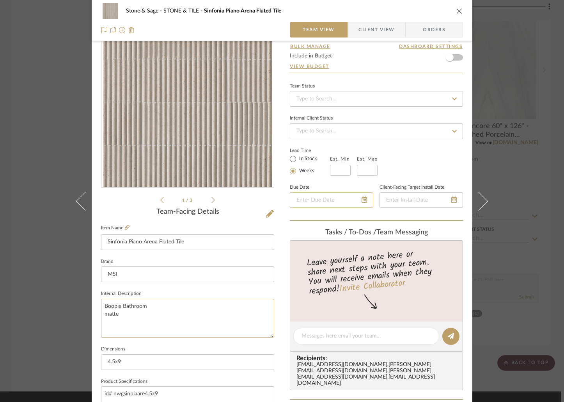
scroll to position [0, 0]
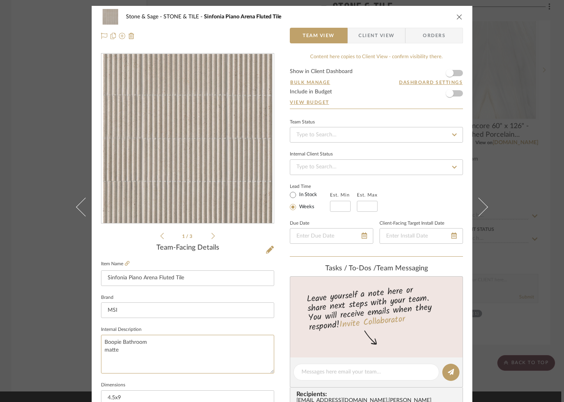
type textarea "Boopie Bathroom matte"
click at [457, 16] on icon "close" at bounding box center [460, 17] width 6 height 6
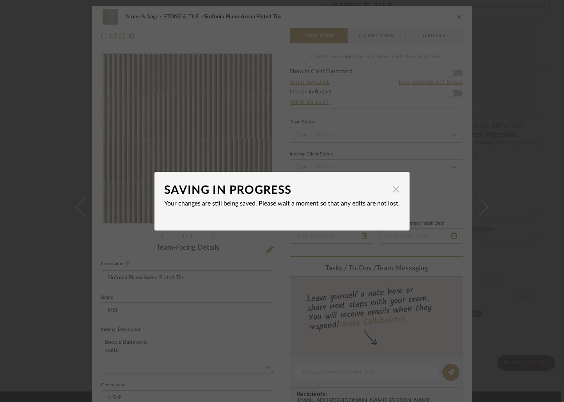
click at [393, 188] on span "button" at bounding box center [396, 190] width 16 height 16
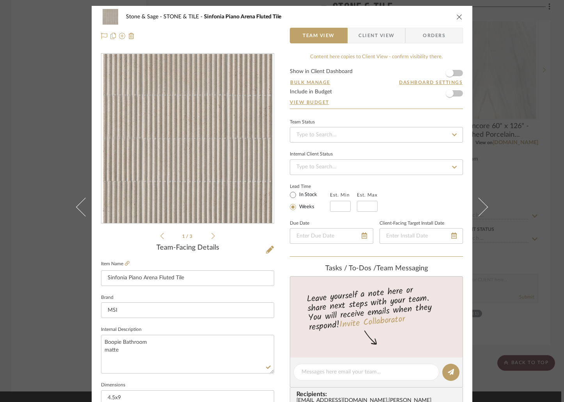
click at [457, 14] on icon "close" at bounding box center [460, 17] width 6 height 6
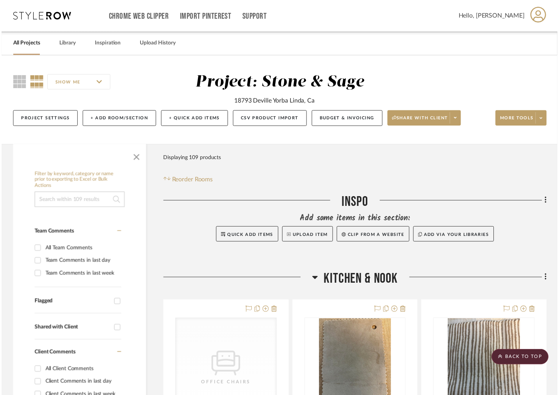
scroll to position [13417, 0]
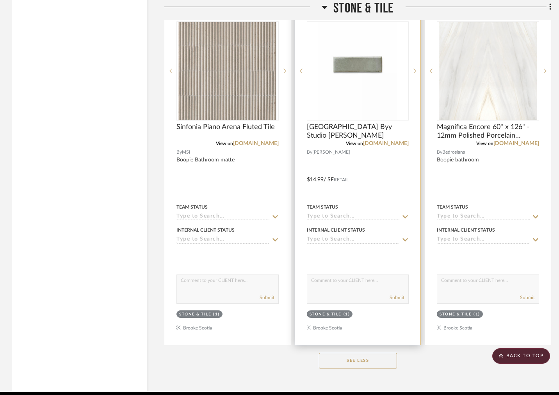
click at [385, 160] on div at bounding box center [358, 175] width 126 height 342
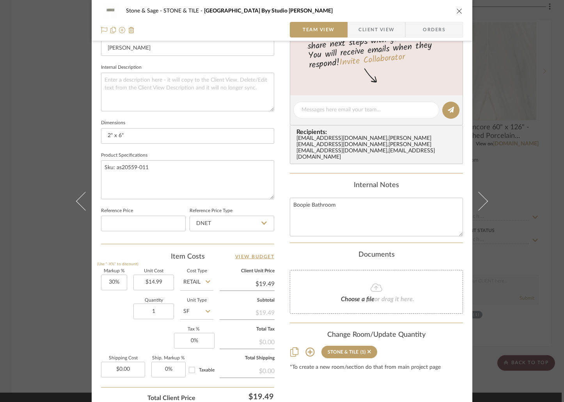
scroll to position [280, 0]
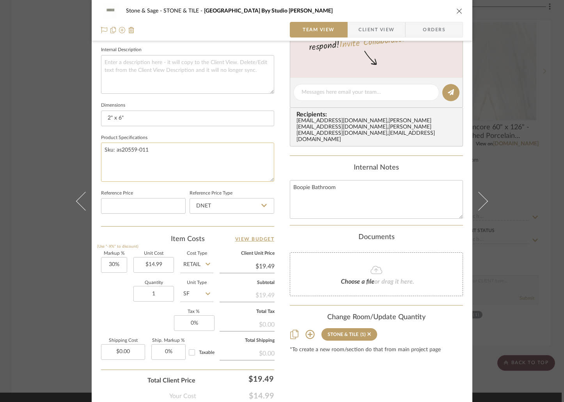
click at [101, 149] on textarea "Sku: as20559-011" at bounding box center [187, 161] width 173 height 39
click at [108, 60] on textarea at bounding box center [187, 74] width 173 height 39
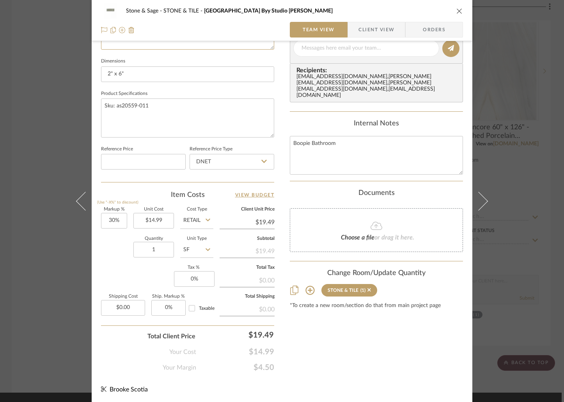
scroll to position [0, 0]
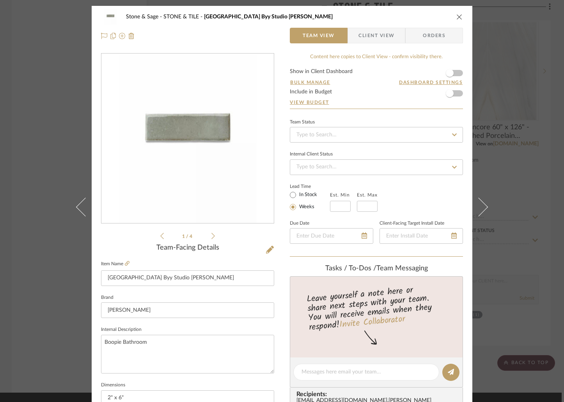
type textarea "Boopie Bathroom"
click at [457, 18] on icon "close" at bounding box center [460, 17] width 6 height 6
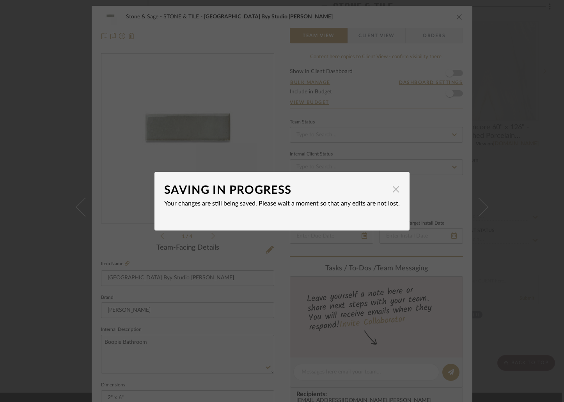
click at [393, 194] on span "button" at bounding box center [396, 190] width 16 height 16
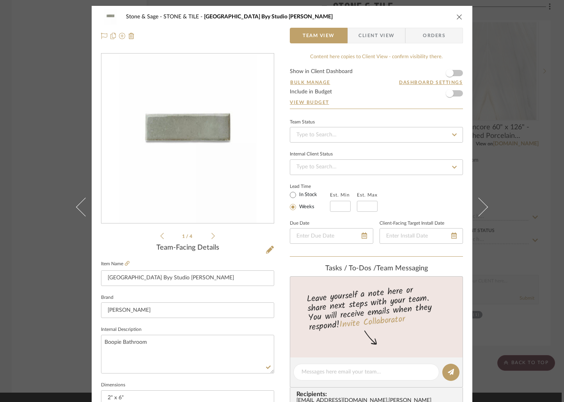
click at [457, 18] on icon "close" at bounding box center [460, 17] width 6 height 6
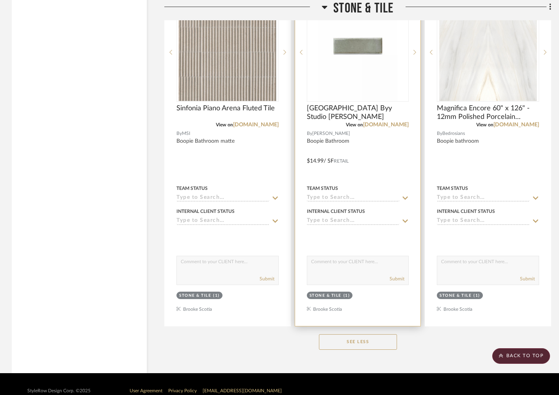
scroll to position [13435, 3]
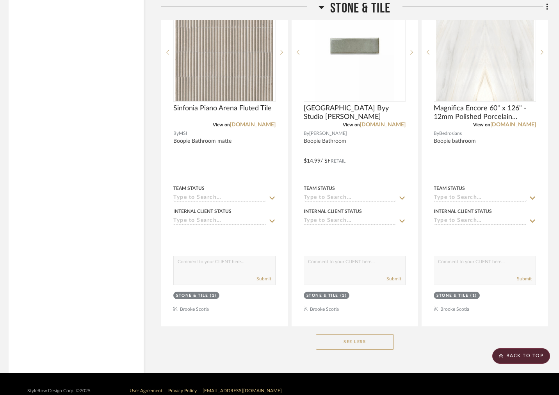
click at [374, 335] on button "See Less" at bounding box center [355, 343] width 78 height 16
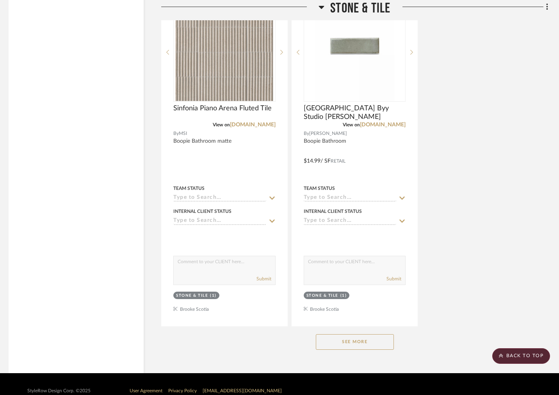
click at [374, 335] on button "See More" at bounding box center [355, 343] width 78 height 16
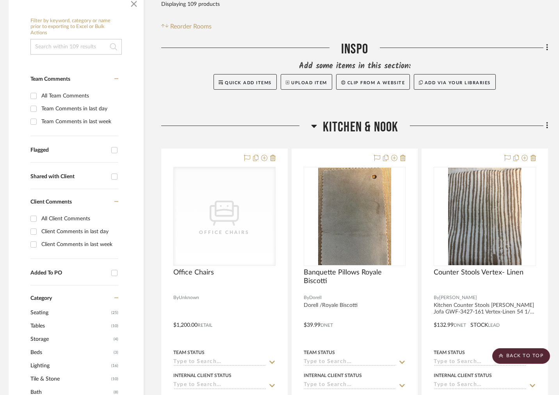
scroll to position [0, 3]
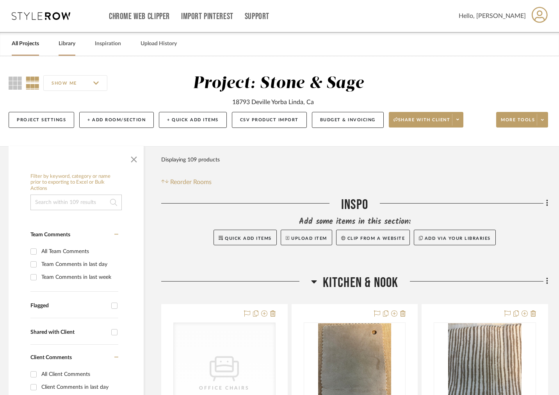
click at [64, 45] on link "Library" at bounding box center [67, 44] width 17 height 11
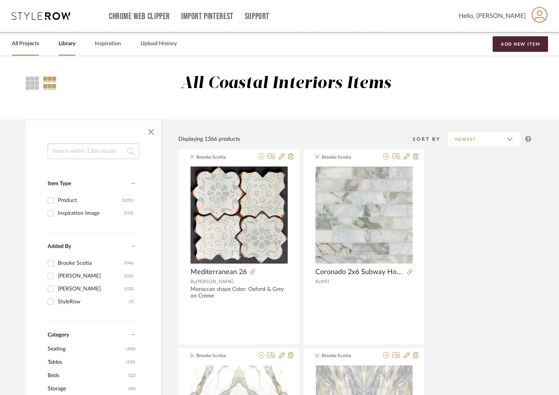
click at [26, 45] on link "All Projects" at bounding box center [25, 44] width 27 height 11
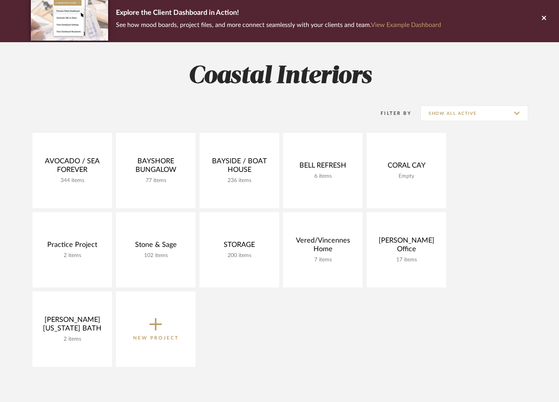
scroll to position [83, 0]
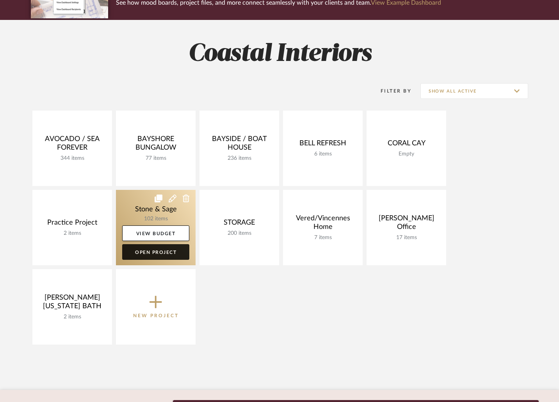
click at [155, 252] on link "Open Project" at bounding box center [155, 252] width 67 height 16
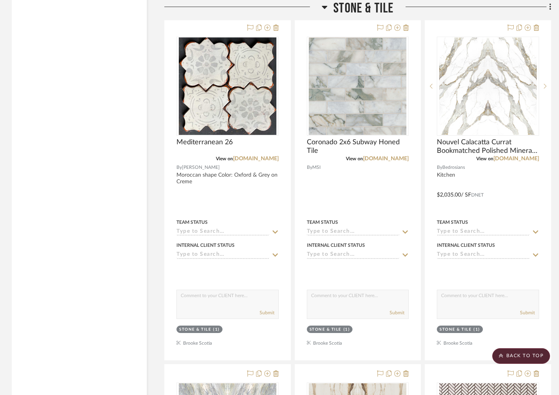
scroll to position [12710, 0]
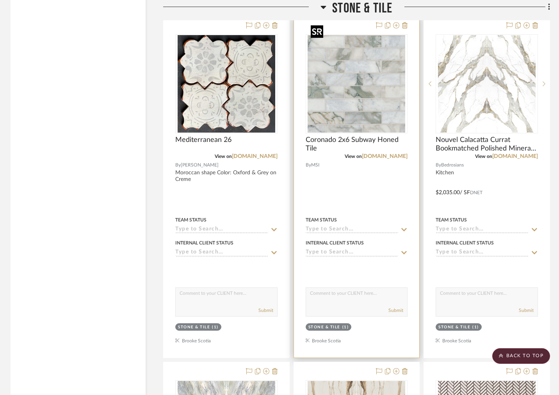
click at [382, 88] on img "0" at bounding box center [357, 84] width 98 height 98
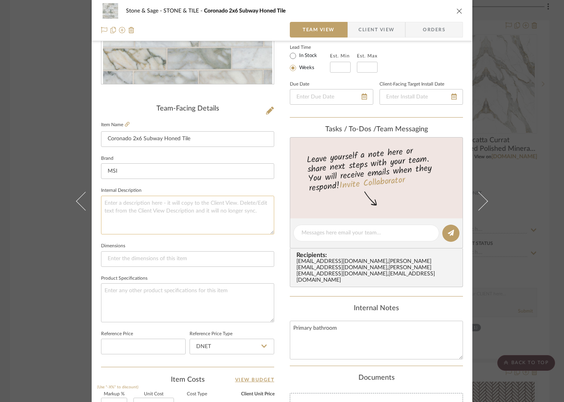
scroll to position [147, 0]
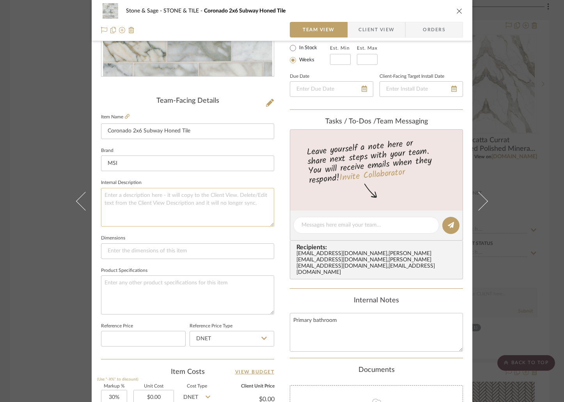
click at [104, 192] on textarea at bounding box center [187, 207] width 173 height 39
type textarea "O"
click at [128, 196] on textarea "Primary BAthroom" at bounding box center [187, 207] width 173 height 39
click at [158, 207] on textarea "Primary Bathroom" at bounding box center [187, 207] width 173 height 39
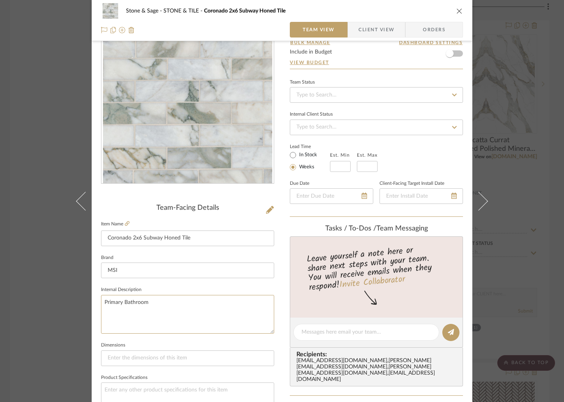
scroll to position [30, 0]
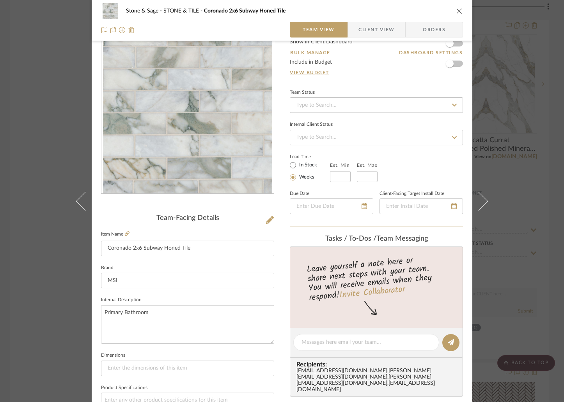
type textarea "Primary Bathroom"
click at [459, 9] on icon "close" at bounding box center [460, 11] width 6 height 6
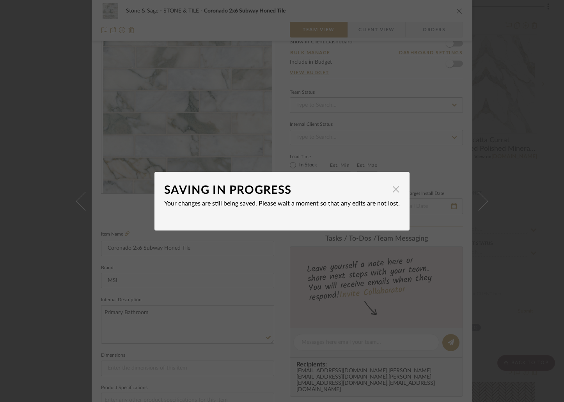
click at [395, 190] on span "button" at bounding box center [396, 190] width 16 height 16
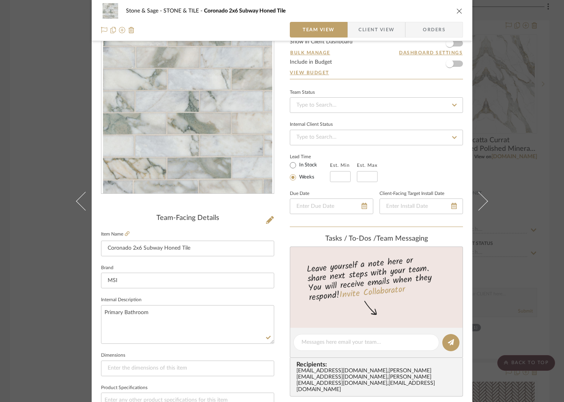
click at [457, 12] on icon "close" at bounding box center [460, 11] width 6 height 6
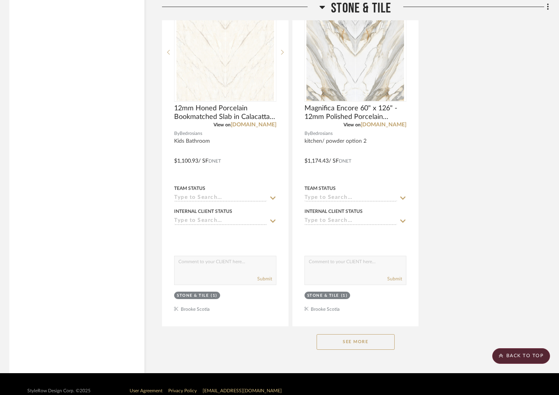
scroll to position [13432, 2]
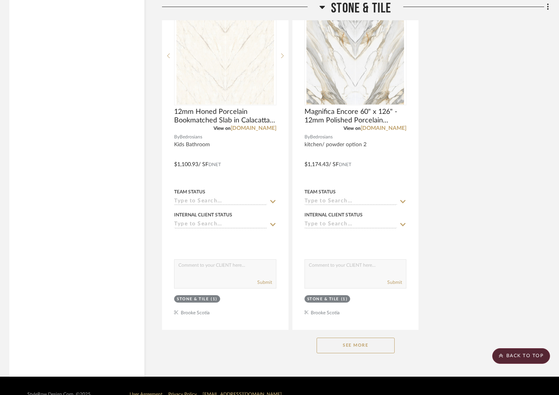
click at [362, 338] on button "See More" at bounding box center [356, 346] width 78 height 16
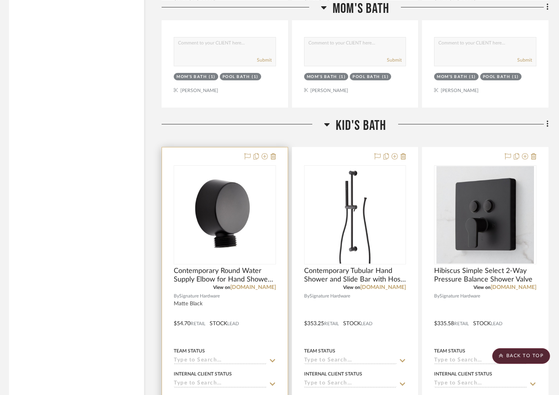
scroll to position [10716, 3]
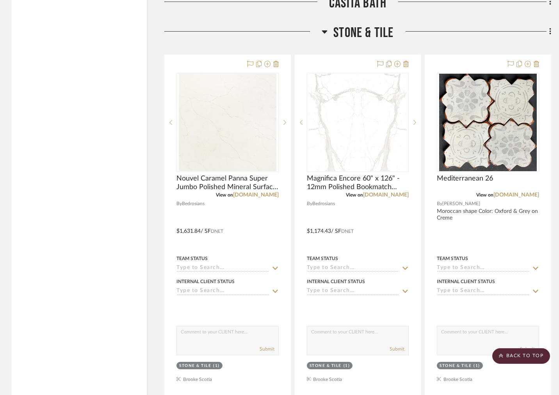
scroll to position [12681, 0]
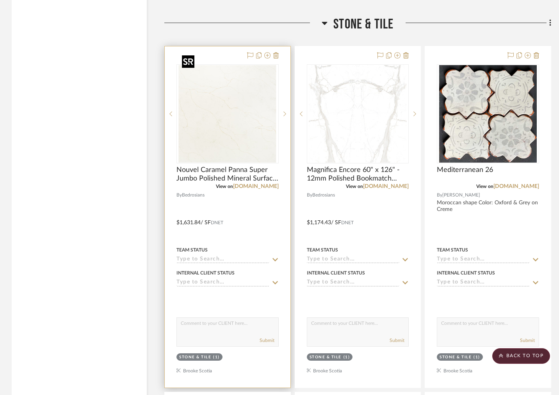
click at [225, 139] on img "0" at bounding box center [228, 114] width 98 height 98
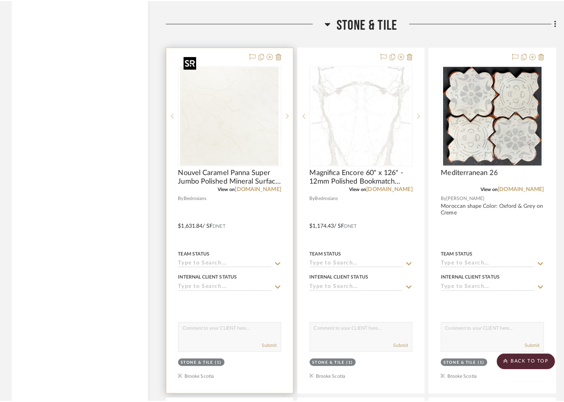
scroll to position [0, 0]
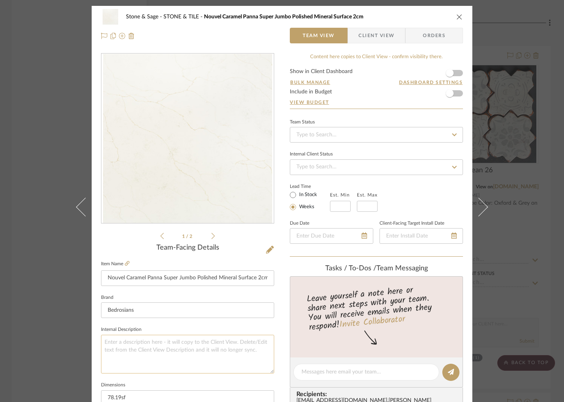
click at [111, 338] on textarea at bounding box center [187, 354] width 173 height 39
type textarea "Primary bathroom option 2"
click at [457, 18] on icon "close" at bounding box center [460, 17] width 6 height 6
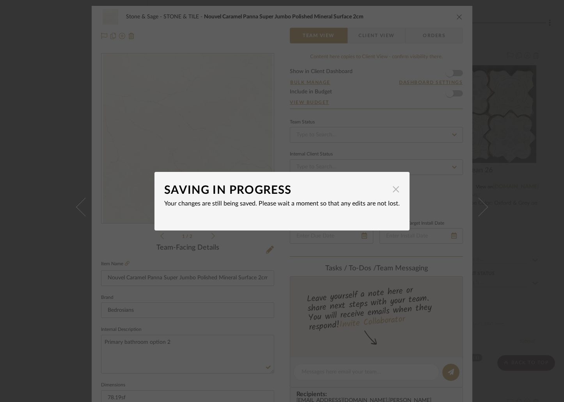
click at [388, 187] on span "button" at bounding box center [396, 190] width 16 height 16
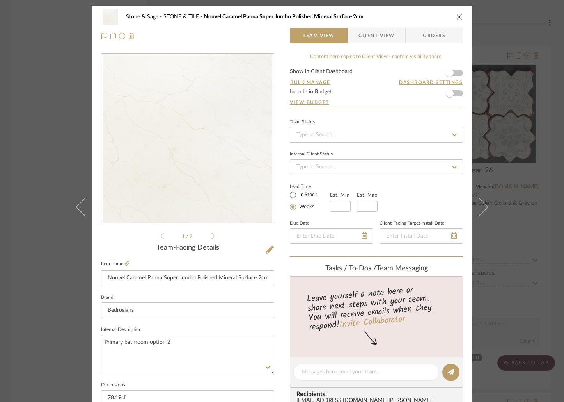
click at [457, 17] on icon "close" at bounding box center [460, 17] width 6 height 6
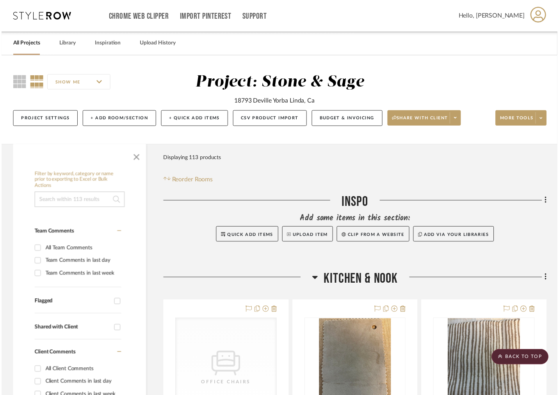
scroll to position [12681, 0]
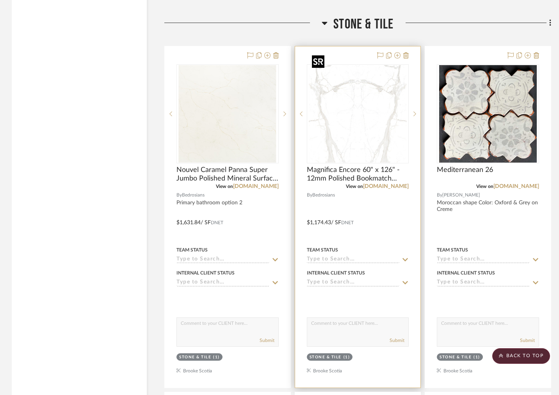
click at [344, 128] on img "0" at bounding box center [358, 114] width 98 height 98
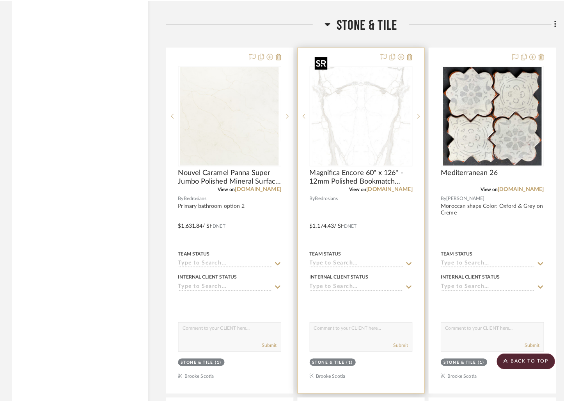
scroll to position [0, 0]
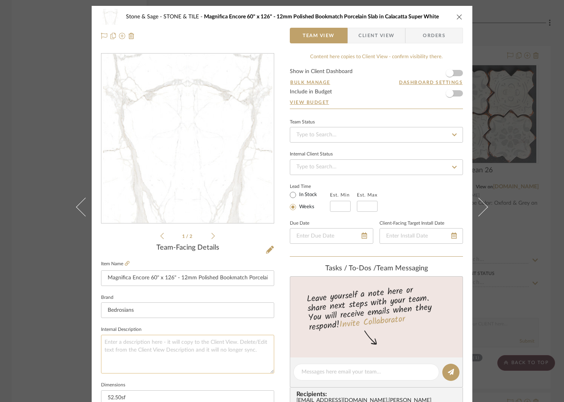
drag, startPoint x: 126, startPoint y: 338, endPoint x: 121, endPoint y: 337, distance: 5.1
click at [125, 338] on textarea at bounding box center [187, 354] width 173 height 39
type textarea "Primary bathroom option 1"
click at [457, 17] on icon "close" at bounding box center [460, 17] width 6 height 6
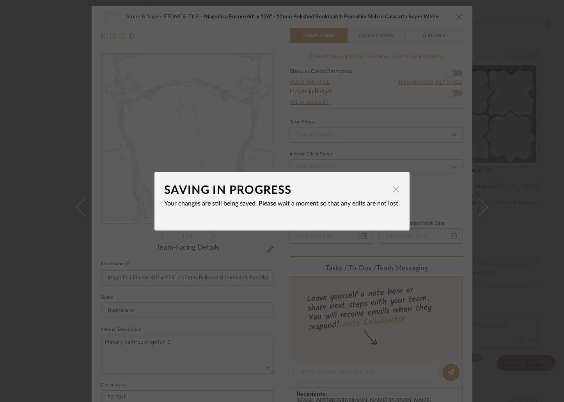
click at [397, 193] on dialog-content "SAVING IN PROGRESS × Your changes are still being saved. Please wait a moment s…" at bounding box center [282, 201] width 255 height 59
click at [390, 189] on span "button" at bounding box center [396, 190] width 16 height 16
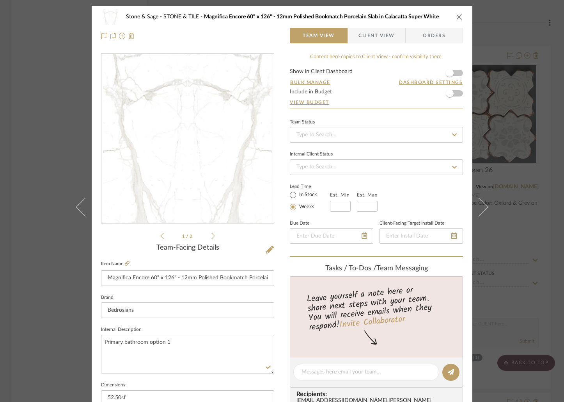
click at [457, 18] on icon "close" at bounding box center [460, 17] width 6 height 6
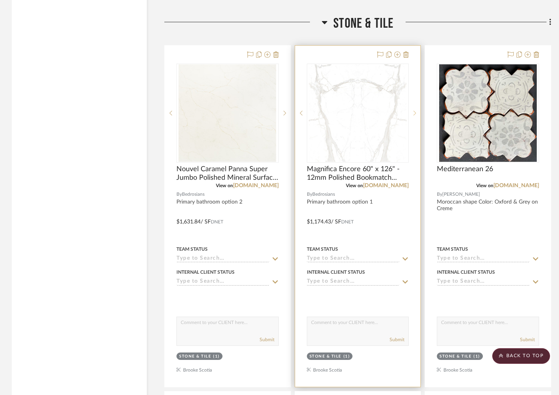
scroll to position [12683, 0]
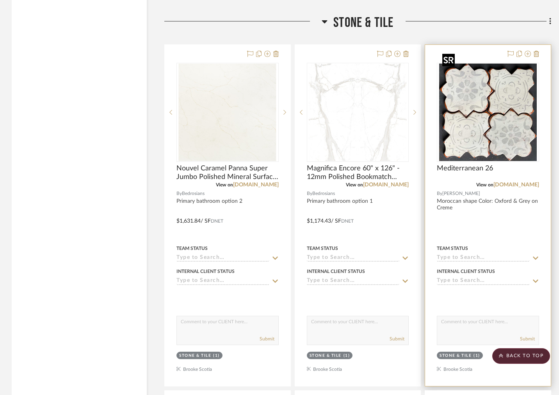
click at [470, 112] on img "0" at bounding box center [488, 113] width 98 height 98
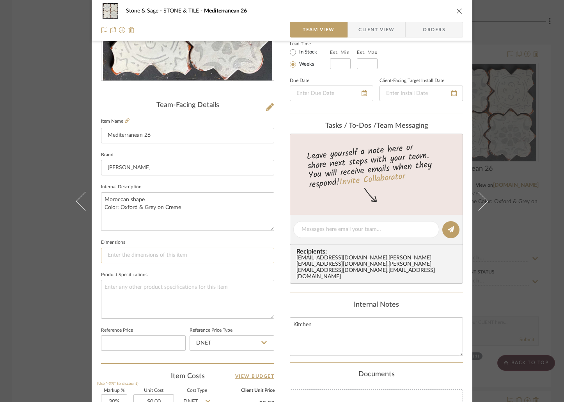
scroll to position [147, 0]
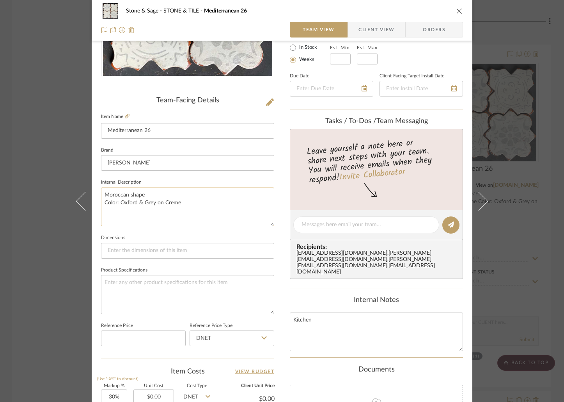
click at [101, 192] on textarea "Moroccan shape Color: Oxford & Grey on Creme" at bounding box center [187, 206] width 173 height 39
type textarea "Kitchen Moroccan shape Color: Oxford & Grey on Creme"
click at [452, 10] on div "Stone & Sage STONE & TILE Mediterranean 26" at bounding box center [282, 11] width 362 height 16
click at [457, 11] on icon "close" at bounding box center [460, 11] width 6 height 6
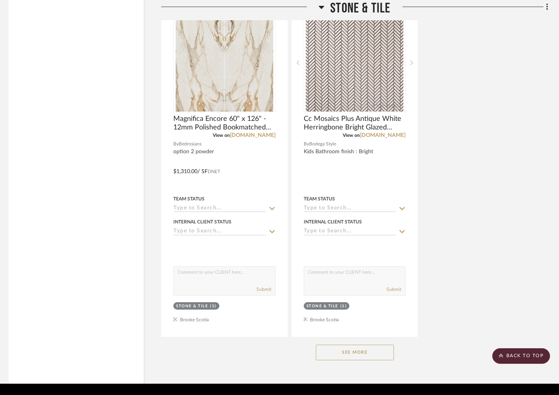
scroll to position [13435, 3]
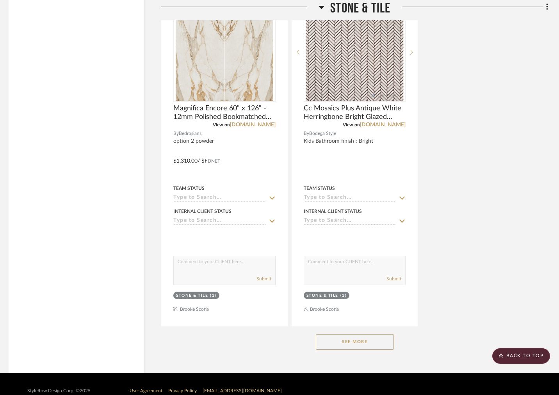
click at [351, 335] on button "See More" at bounding box center [355, 343] width 78 height 16
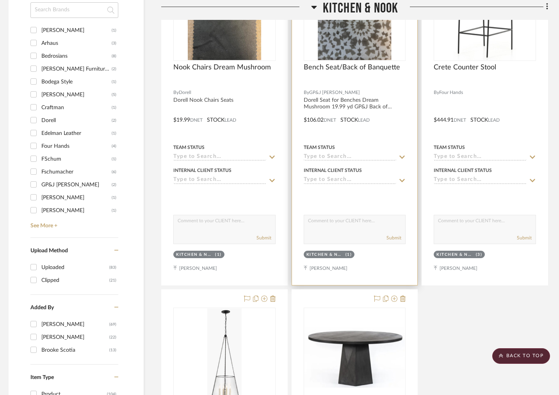
scroll to position [0, 3]
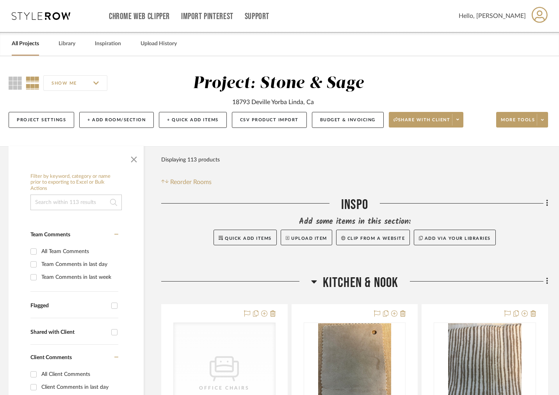
click at [21, 43] on link "All Projects" at bounding box center [25, 44] width 27 height 11
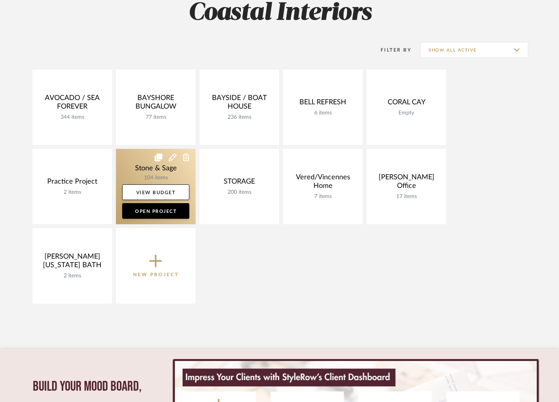
scroll to position [125, 0]
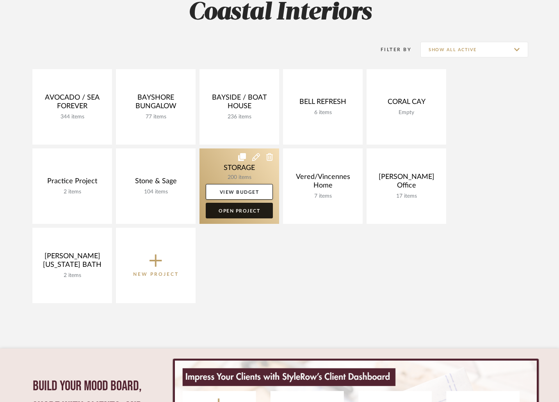
click at [237, 209] on link "Open Project" at bounding box center [239, 211] width 67 height 16
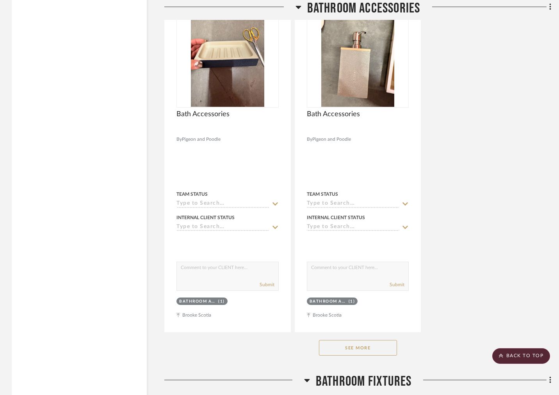
scroll to position [2441, 0]
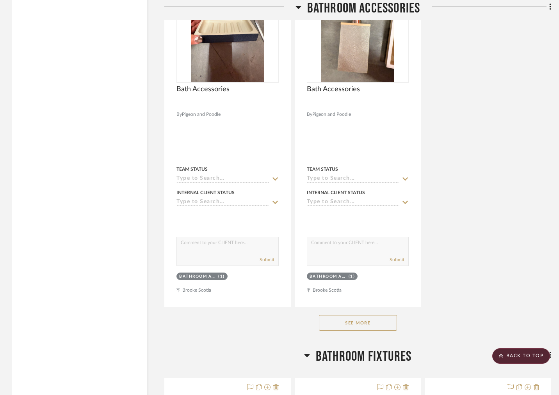
click at [370, 322] on button "See More" at bounding box center [358, 323] width 78 height 16
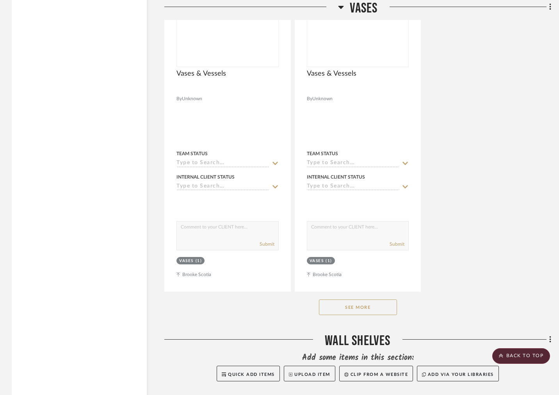
scroll to position [16430, 0]
